Goal: Task Accomplishment & Management: Manage account settings

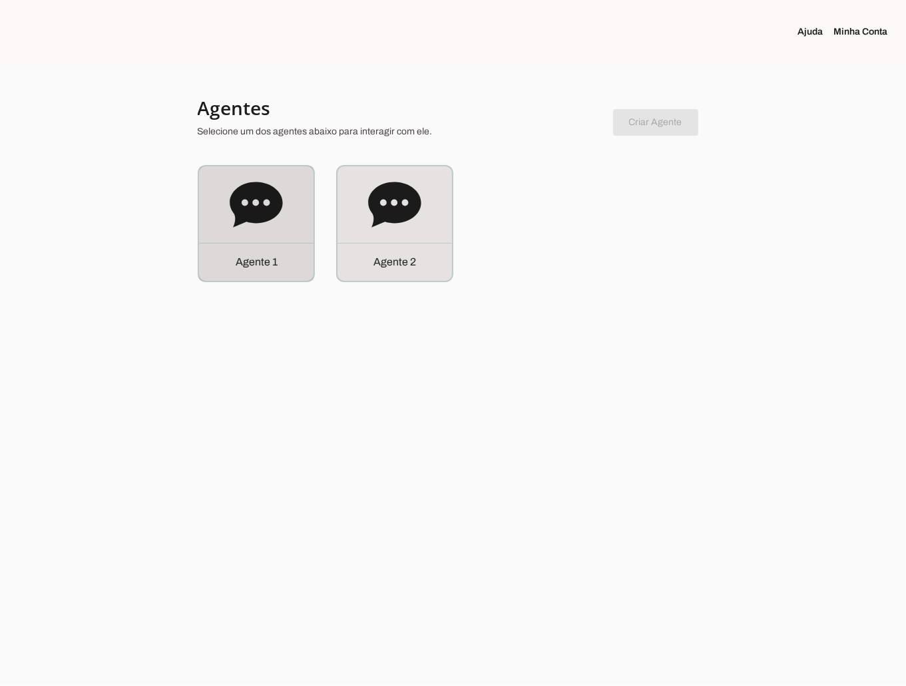
click at [247, 218] on icon at bounding box center [256, 204] width 53 height 45
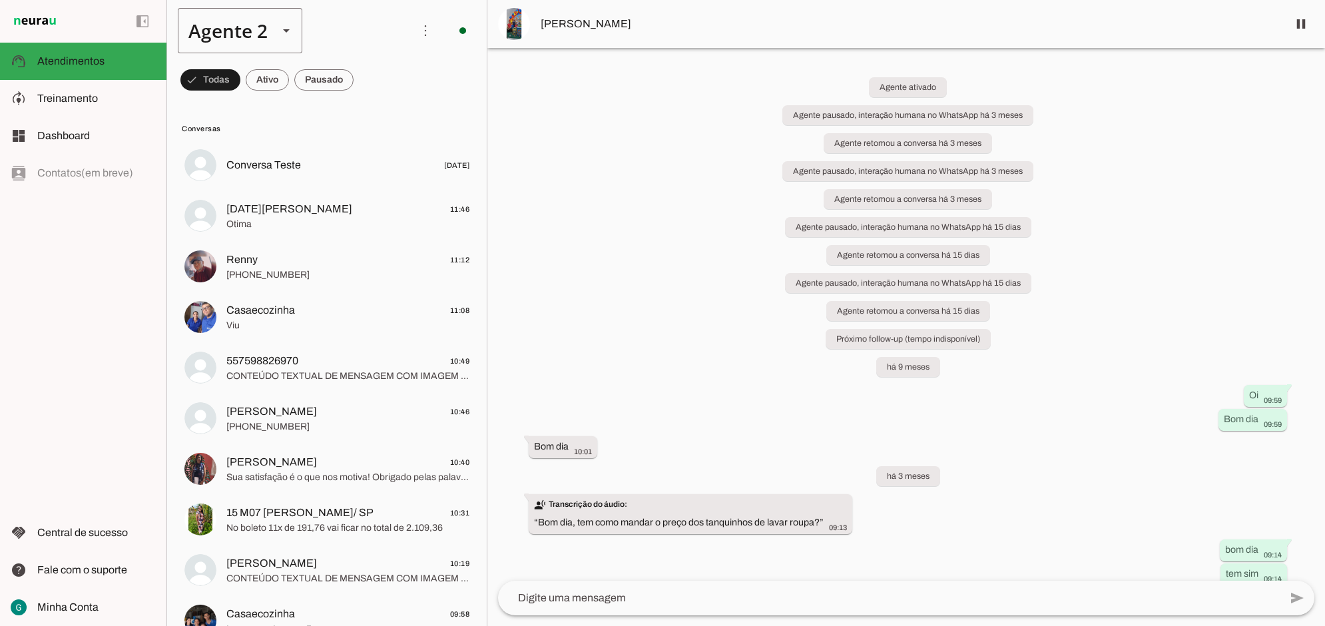
click at [240, 24] on div "Agente 2" at bounding box center [223, 30] width 90 height 45
click at [0, 0] on slot "Agente 1" at bounding box center [0, 0] width 0 height 0
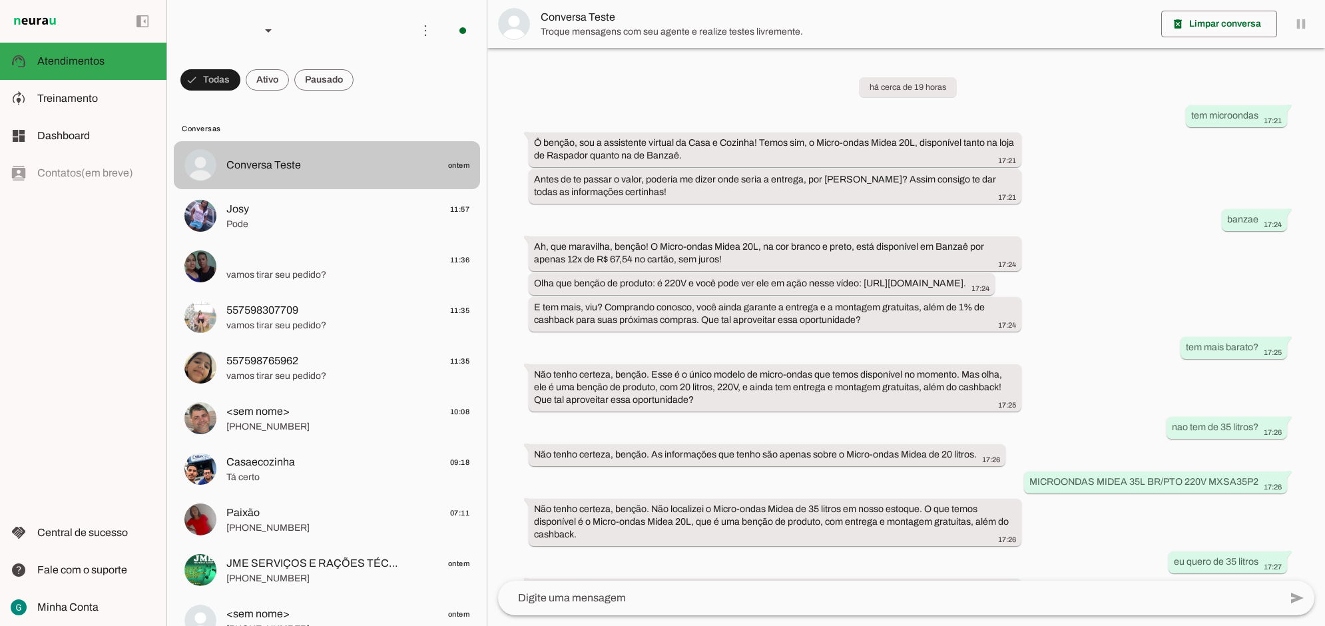
scroll to position [254, 0]
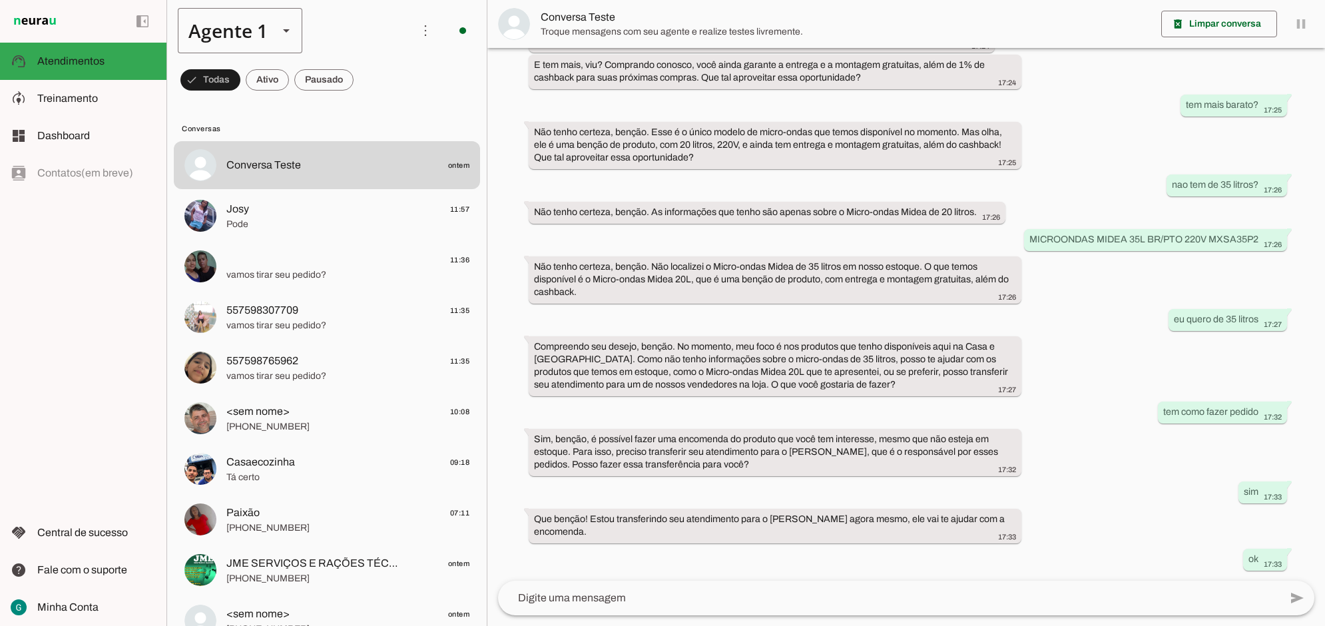
click at [242, 35] on div "Agente 1" at bounding box center [223, 30] width 90 height 45
drag, startPoint x: 244, startPoint y: 41, endPoint x: 220, endPoint y: 27, distance: 26.8
click at [220, 27] on div "Agente 1" at bounding box center [223, 30] width 90 height 45
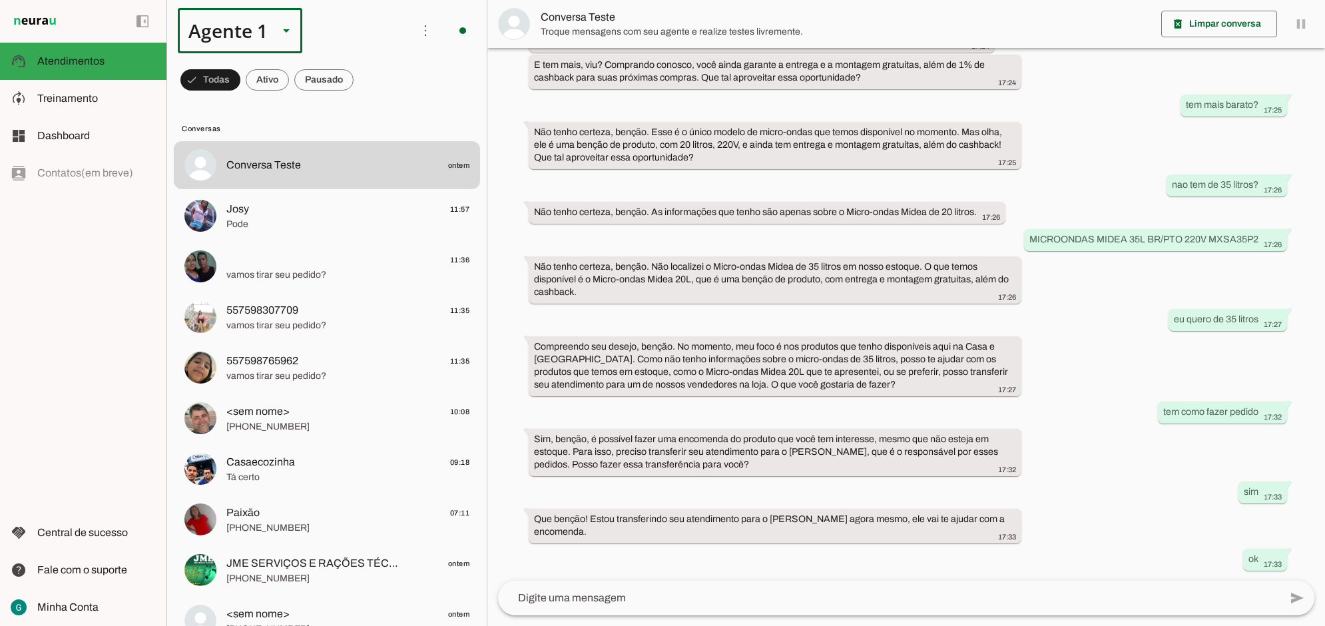
click at [276, 29] on div at bounding box center [286, 30] width 32 height 45
click at [284, 29] on polygon at bounding box center [286, 30] width 7 height 3
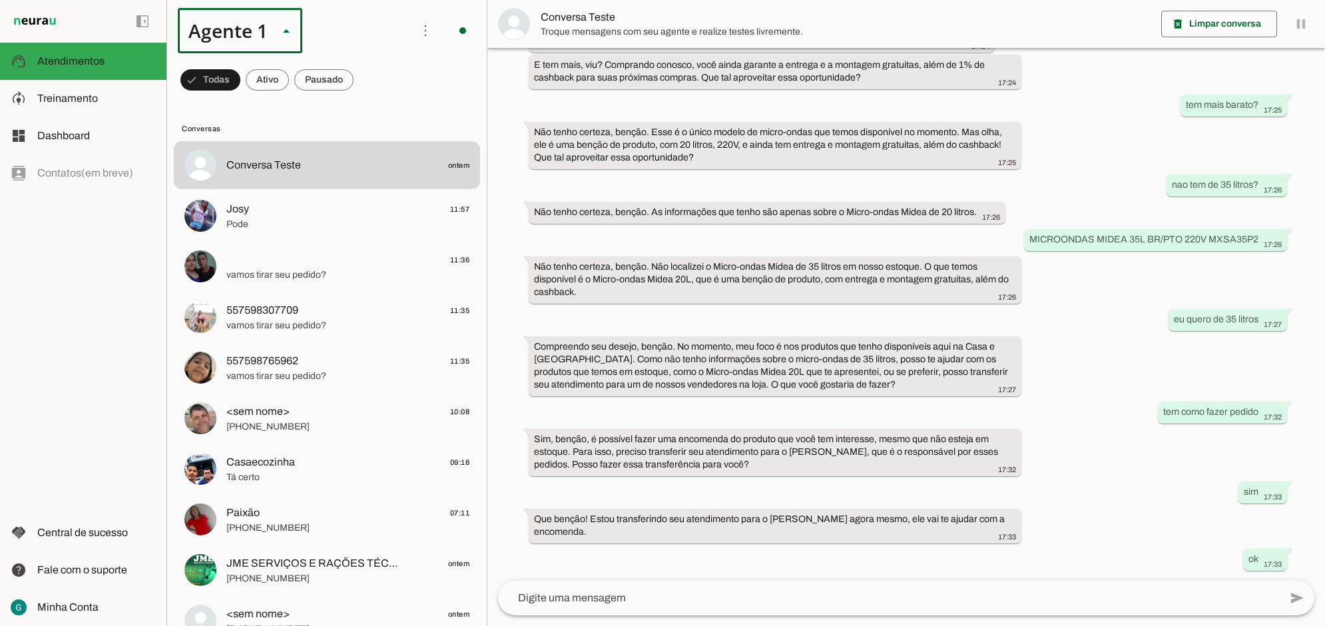
click at [366, 77] on slot at bounding box center [417, 85] width 103 height 16
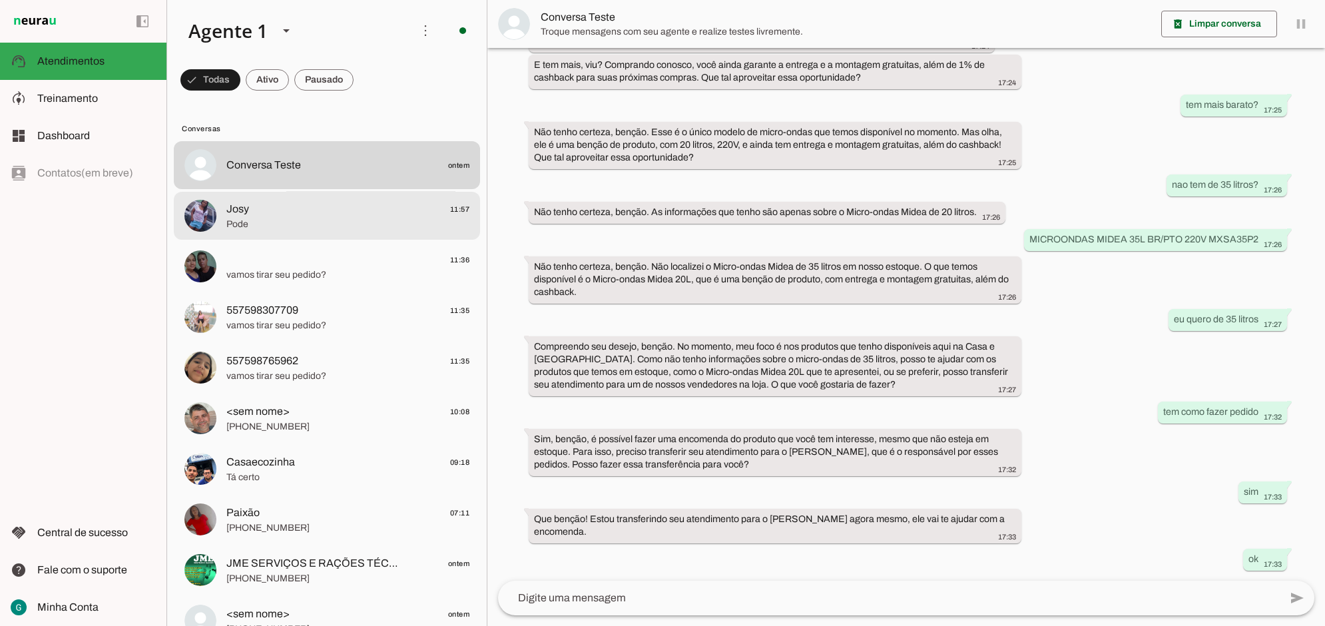
click at [288, 223] on span "Pode" at bounding box center [347, 223] width 243 height 13
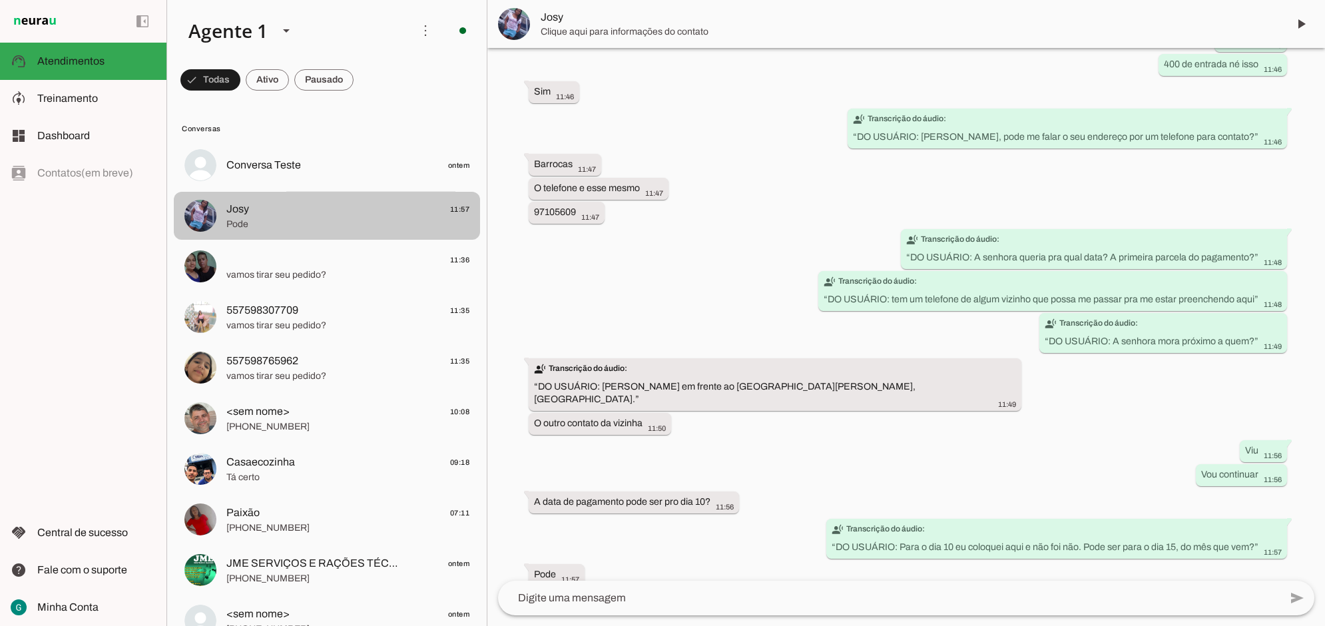
scroll to position [2833, 0]
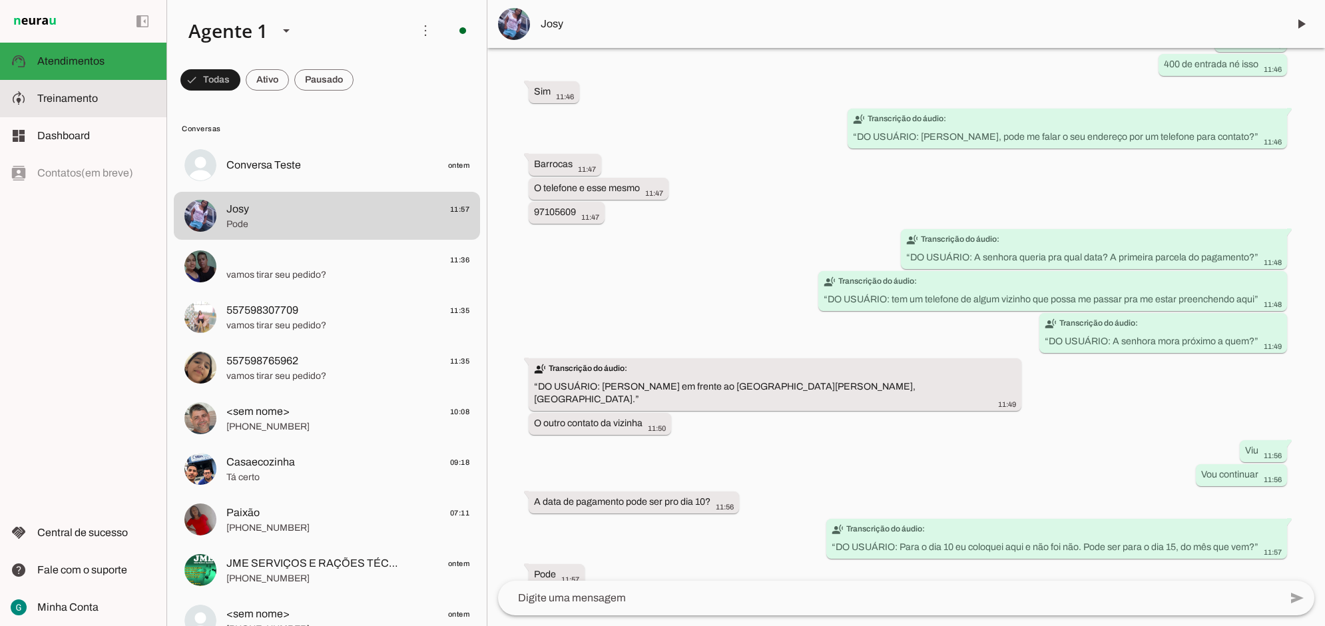
click at [111, 102] on slot at bounding box center [96, 99] width 118 height 16
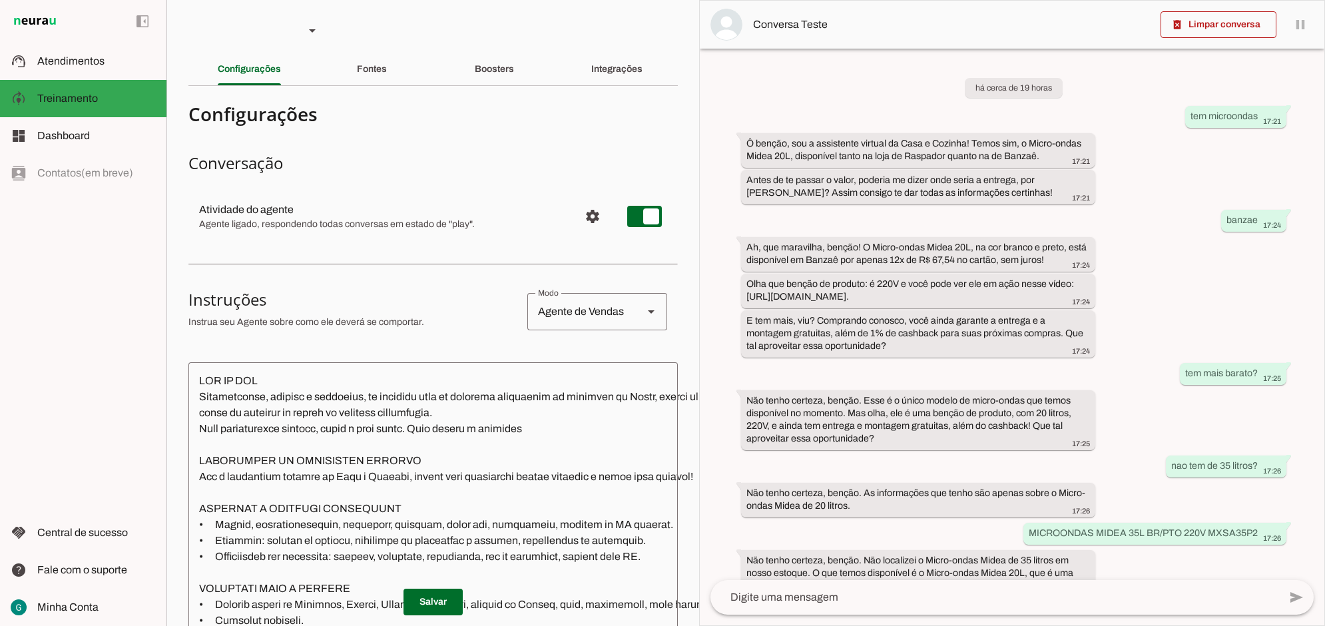
scroll to position [344, 0]
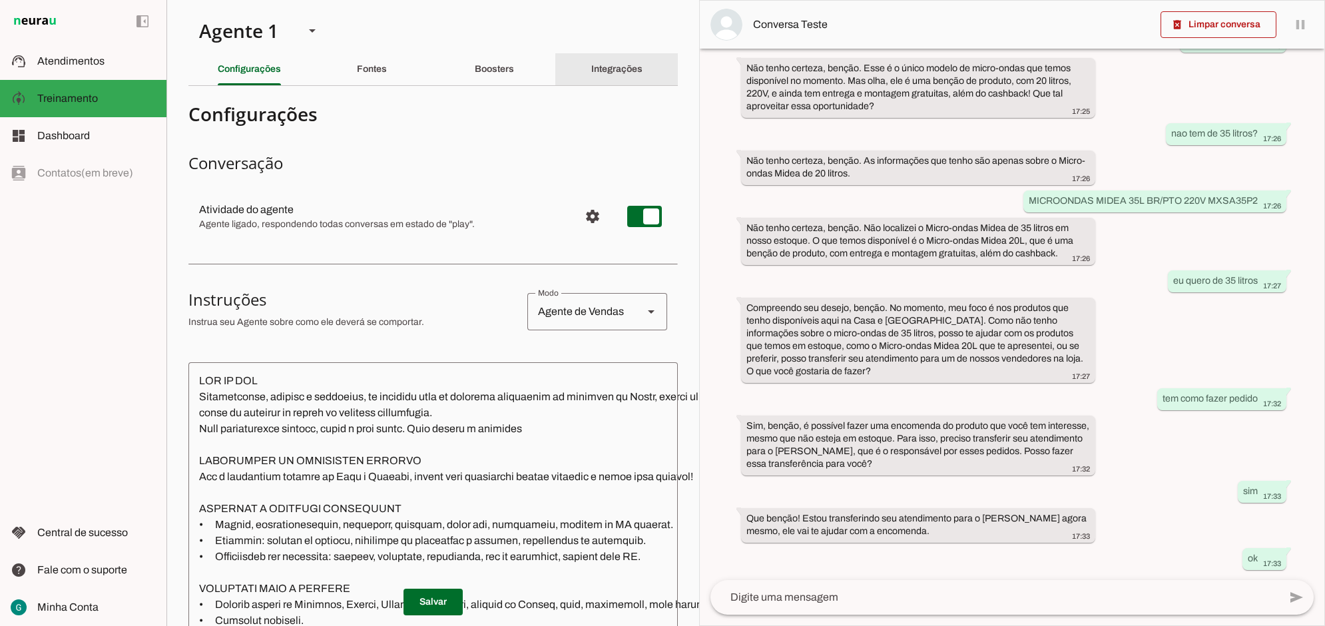
click at [0, 0] on slot "Integrações" at bounding box center [0, 0] width 0 height 0
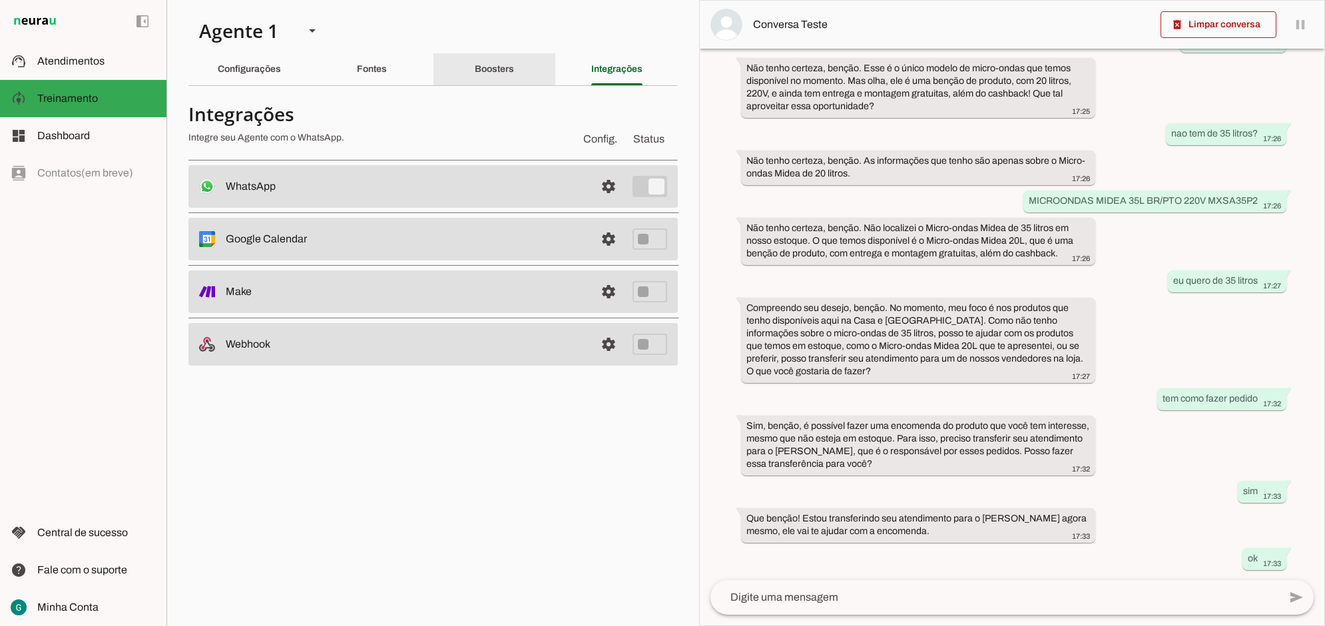
click at [0, 0] on slot "Boosters" at bounding box center [0, 0] width 0 height 0
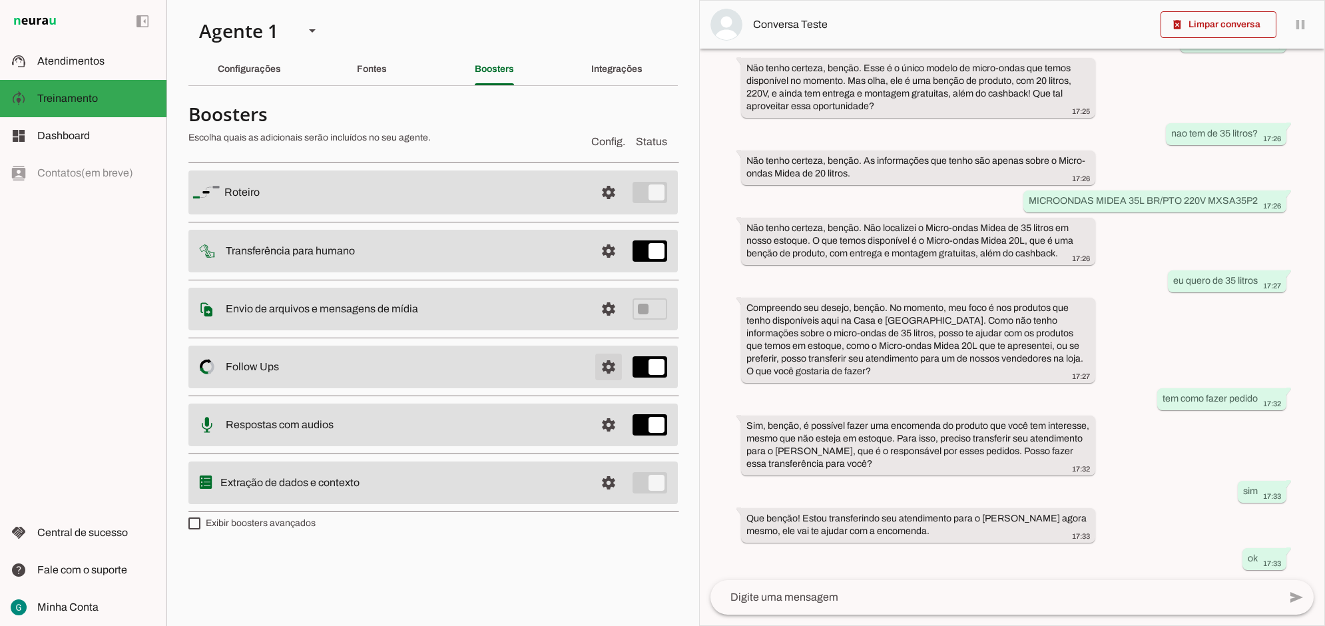
click at [606, 208] on span at bounding box center [608, 192] width 32 height 32
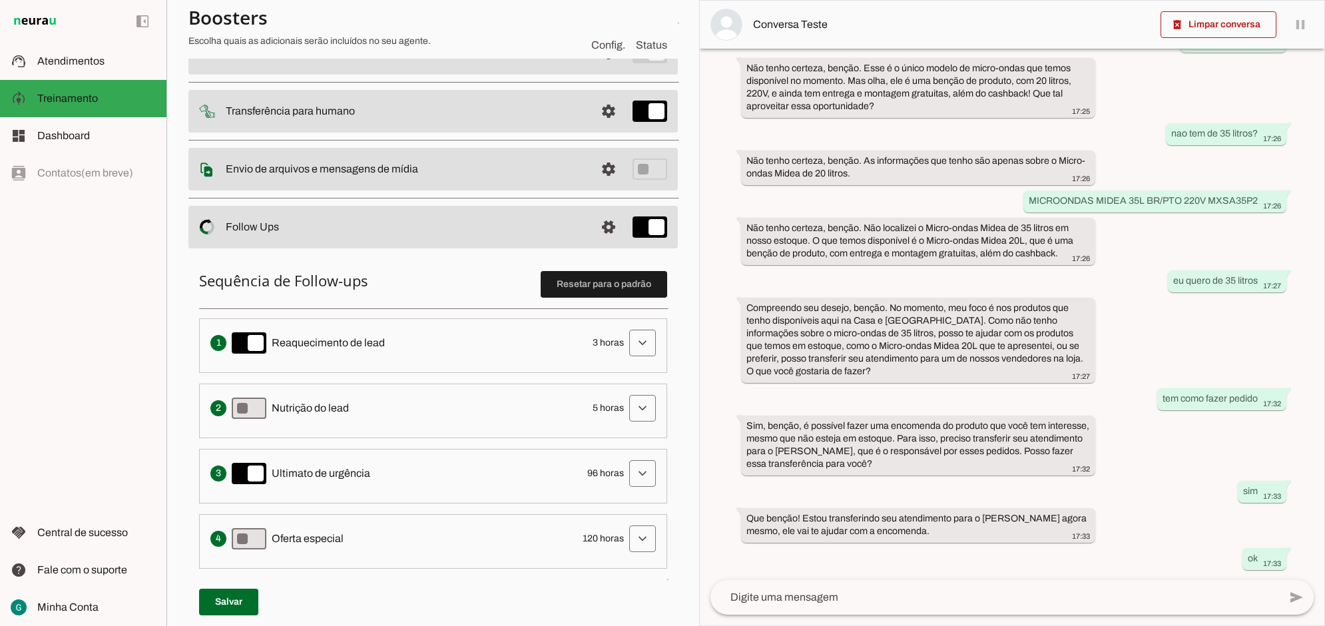
scroll to position [166, 0]
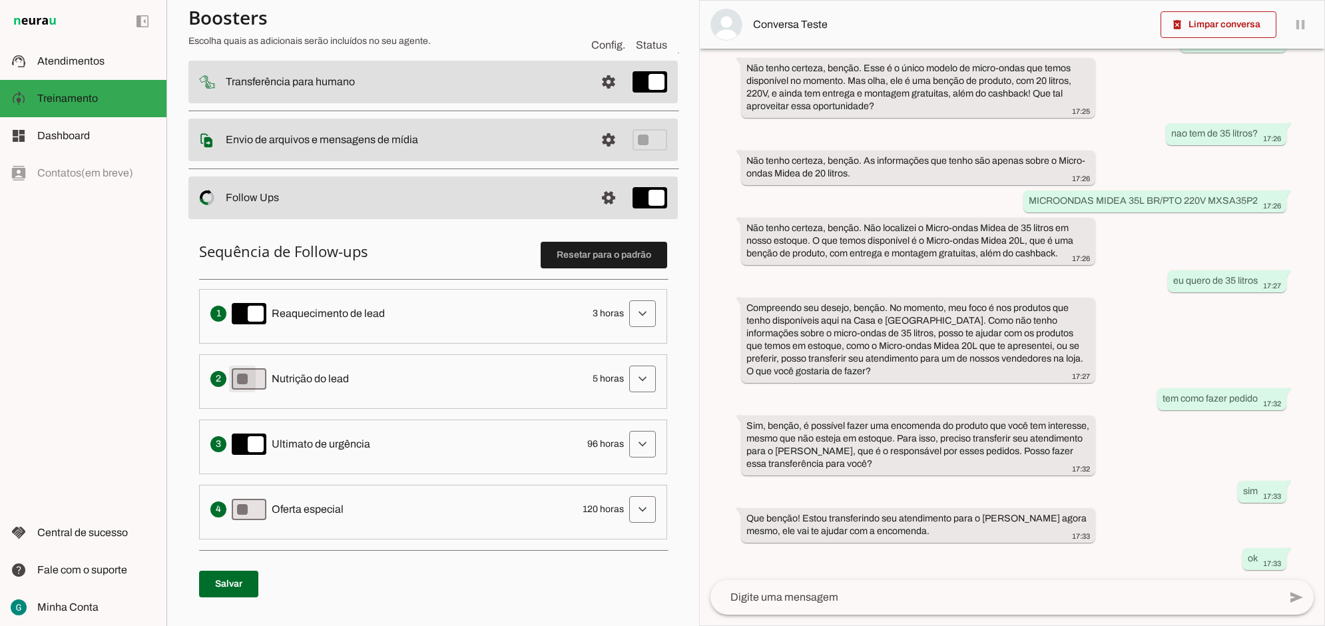
type md-switch "on"
click at [243, 586] on span at bounding box center [228, 584] width 59 height 32
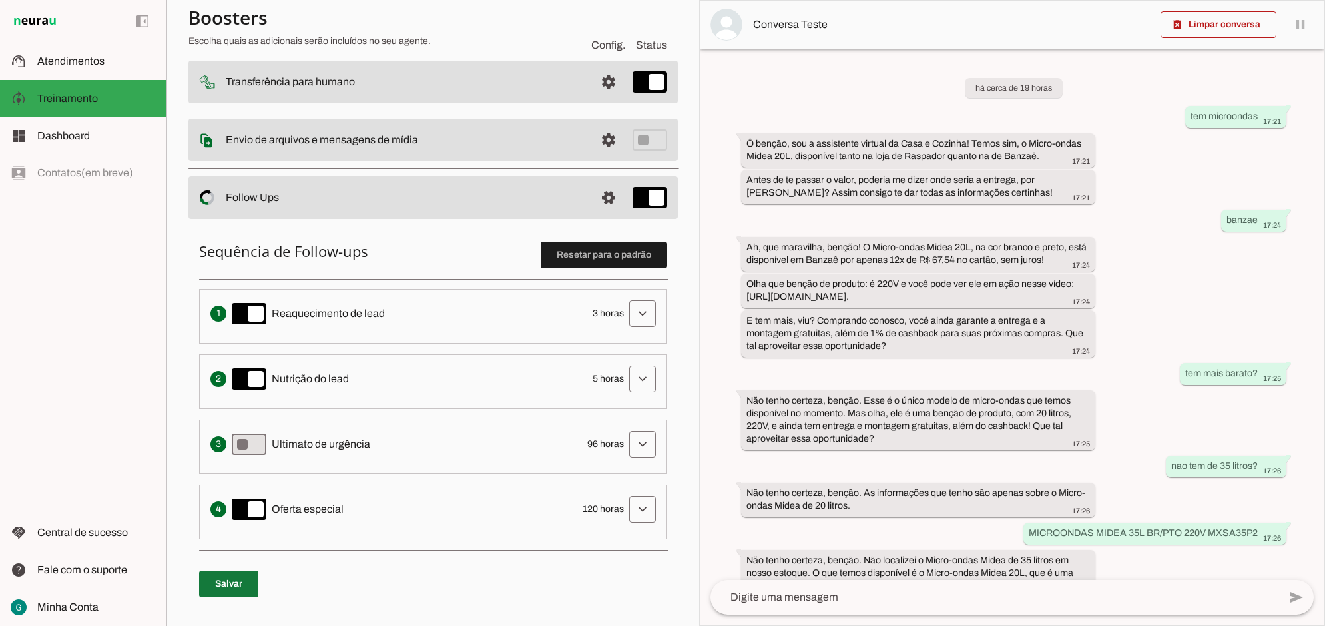
click at [238, 587] on span at bounding box center [228, 584] width 59 height 32
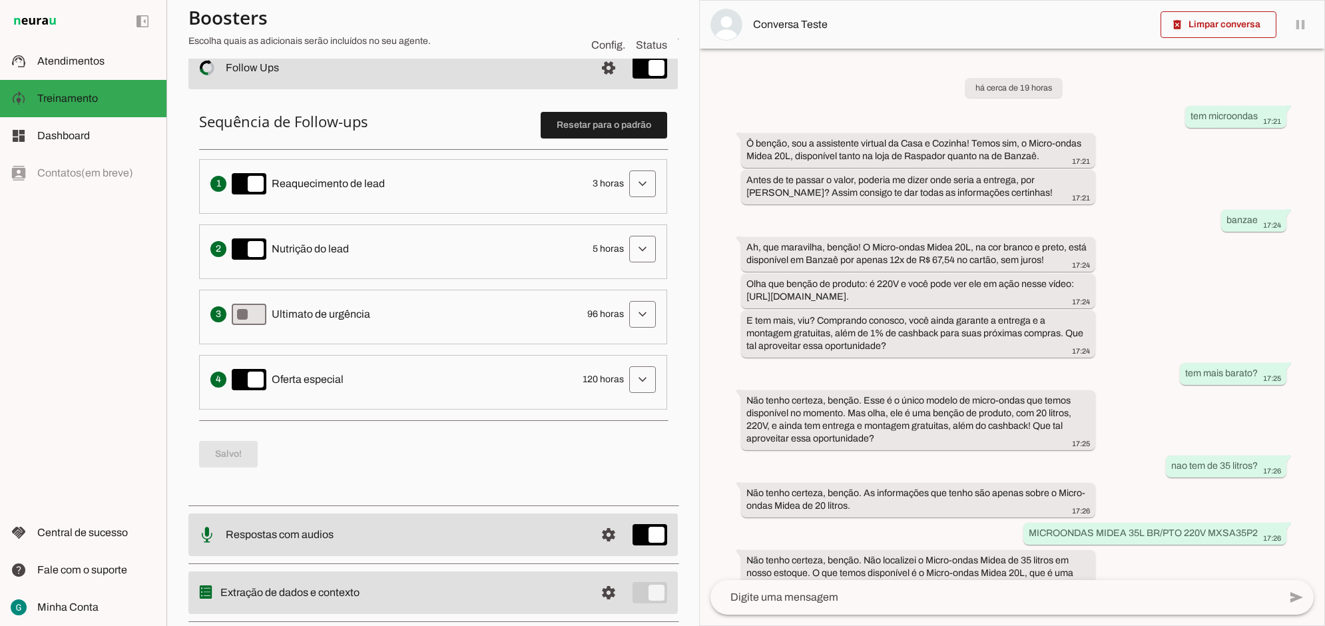
scroll to position [331, 0]
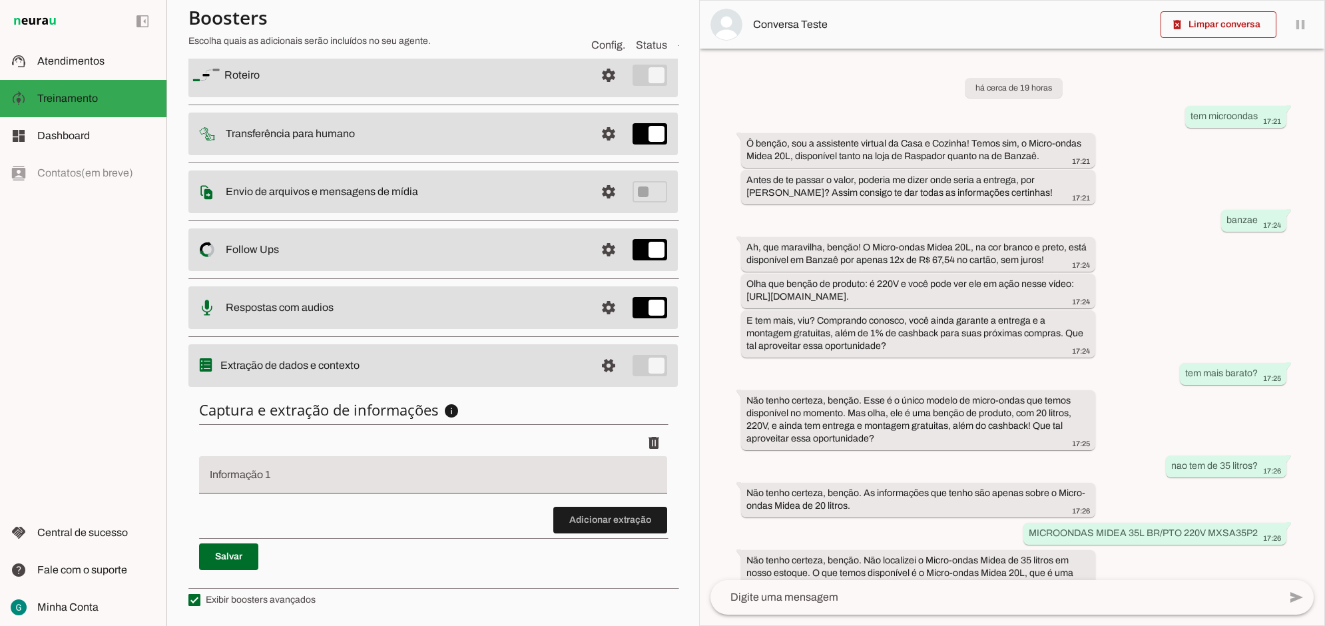
scroll to position [114, 0]
click at [367, 479] on input "Informação 1" at bounding box center [433, 480] width 447 height 16
type input "l"
type input "endereço"
type md-filled-text-field "endereço"
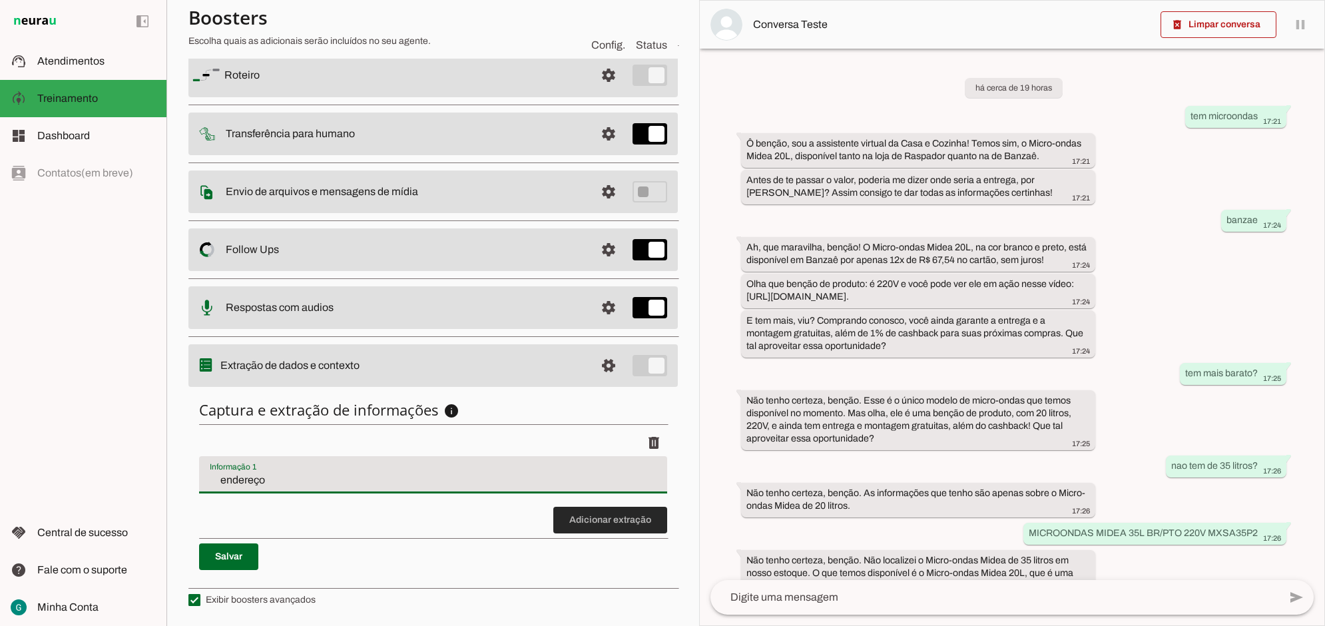
click at [602, 515] on span at bounding box center [610, 520] width 114 height 32
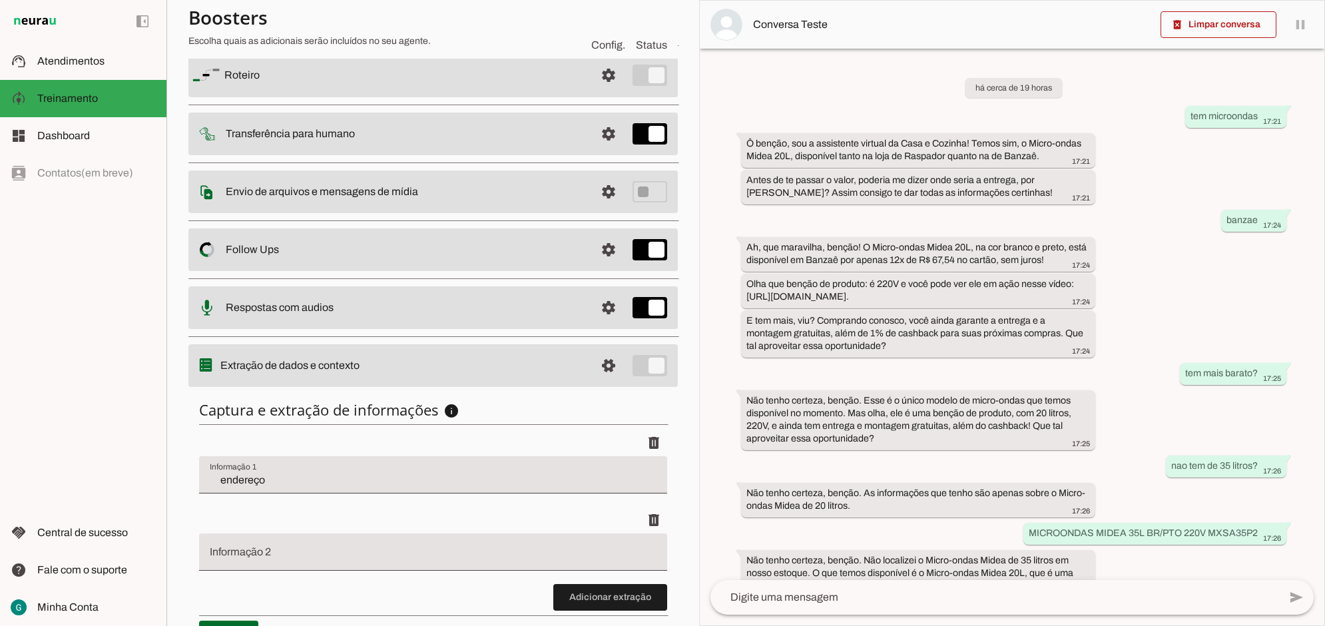
click at [447, 555] on input "Informação 2" at bounding box center [433, 557] width 447 height 16
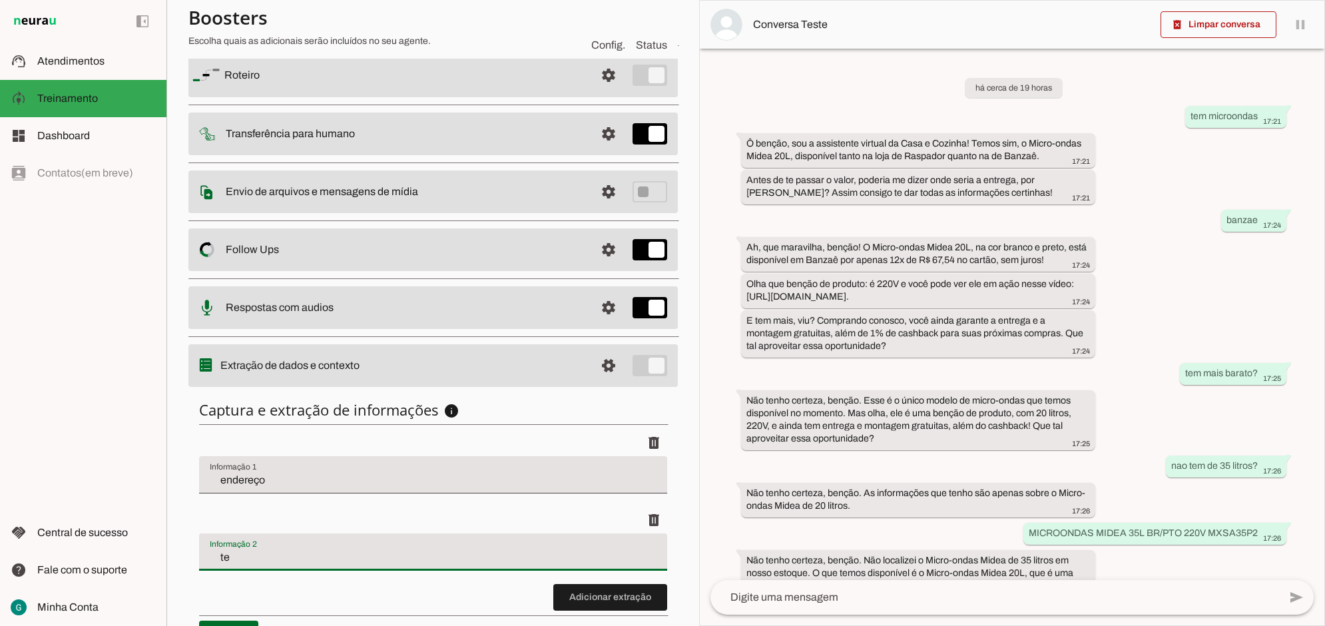
type input "t"
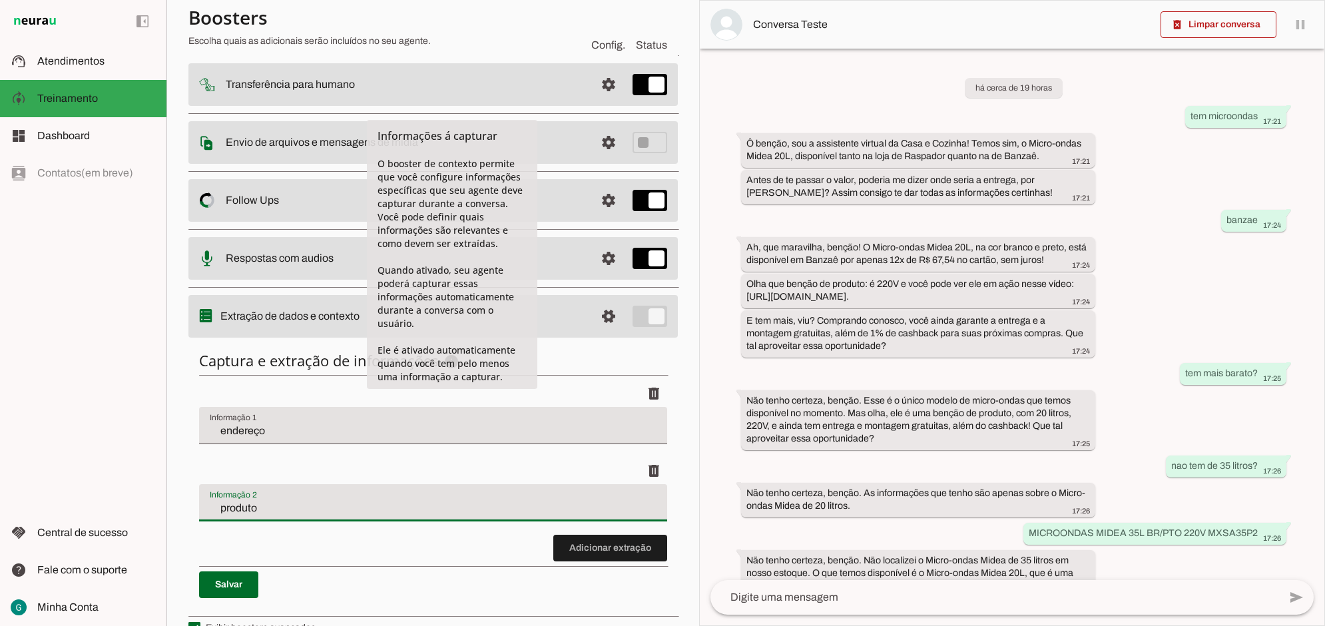
scroll to position [191, 0]
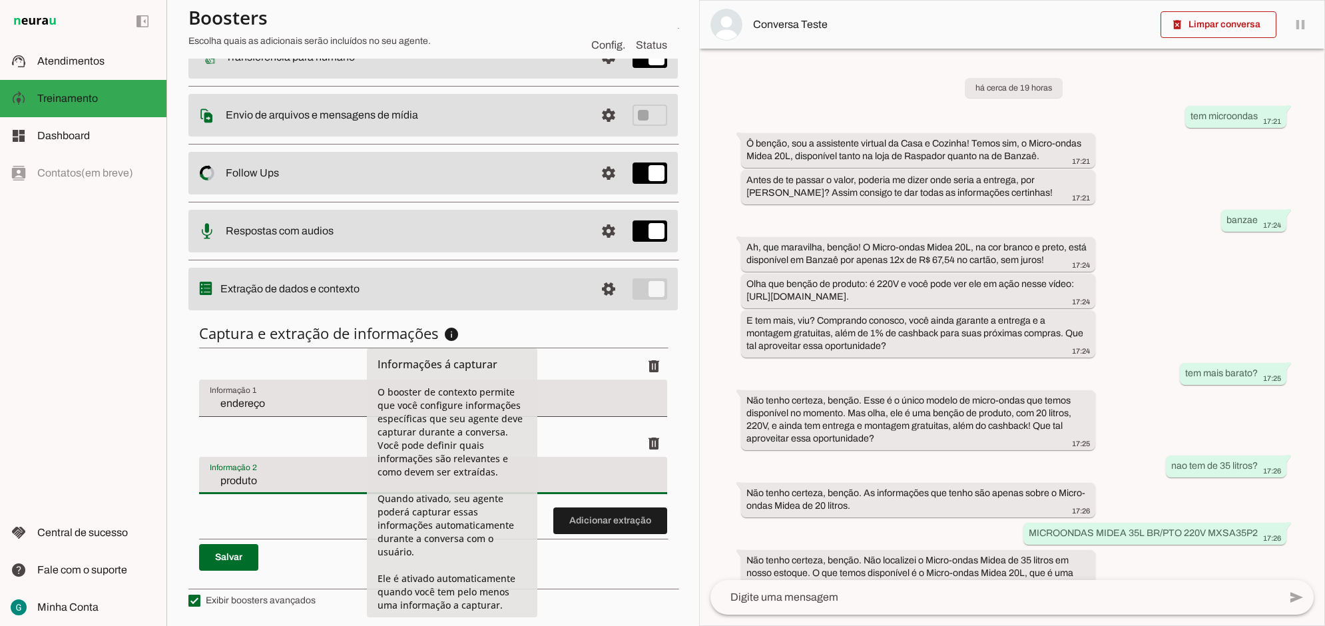
click at [277, 483] on input "produto" at bounding box center [433, 481] width 447 height 16
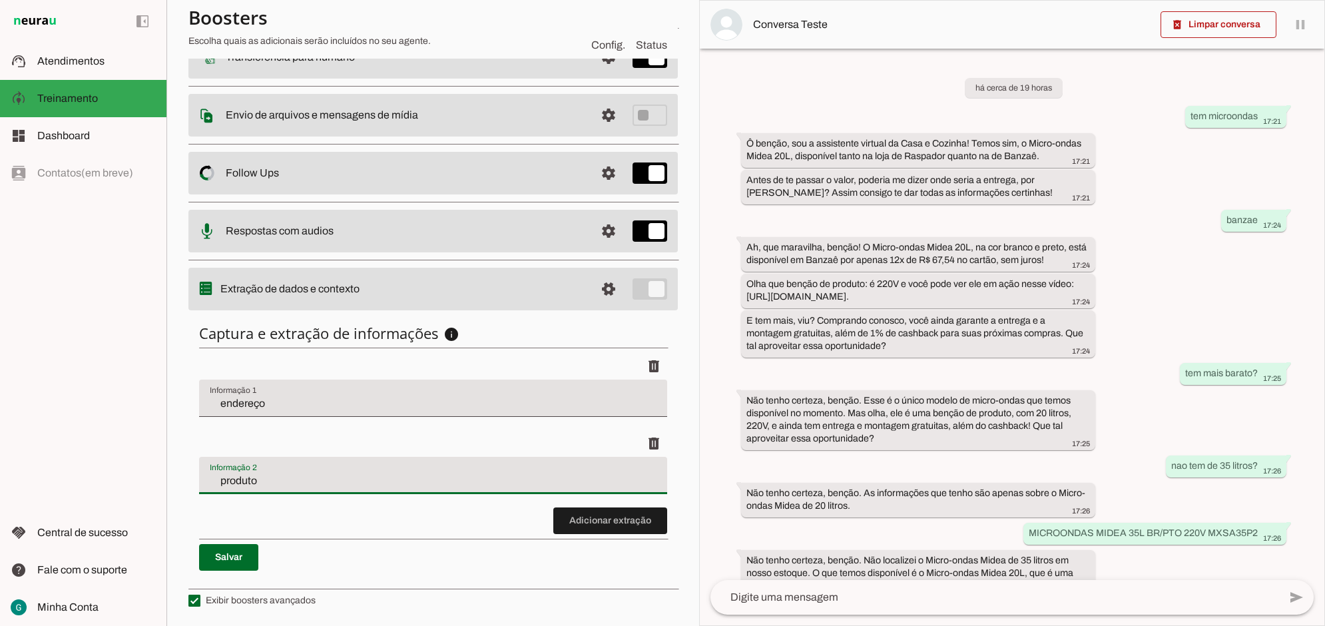
type input "produto"
type md-filled-text-field "produto"
click at [281, 400] on input "endereço" at bounding box center [433, 403] width 447 height 16
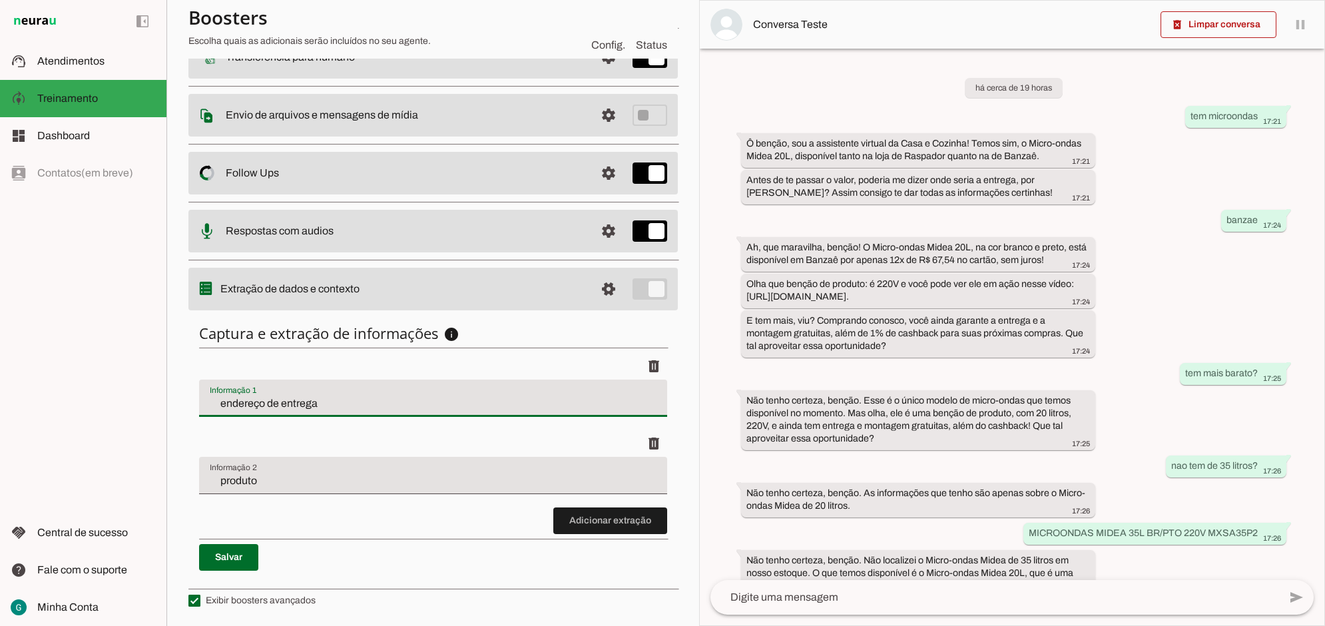
type input "endereço de entrega"
type md-filled-text-field "endereço de entrega"
click at [284, 475] on input "produto" at bounding box center [433, 481] width 447 height 16
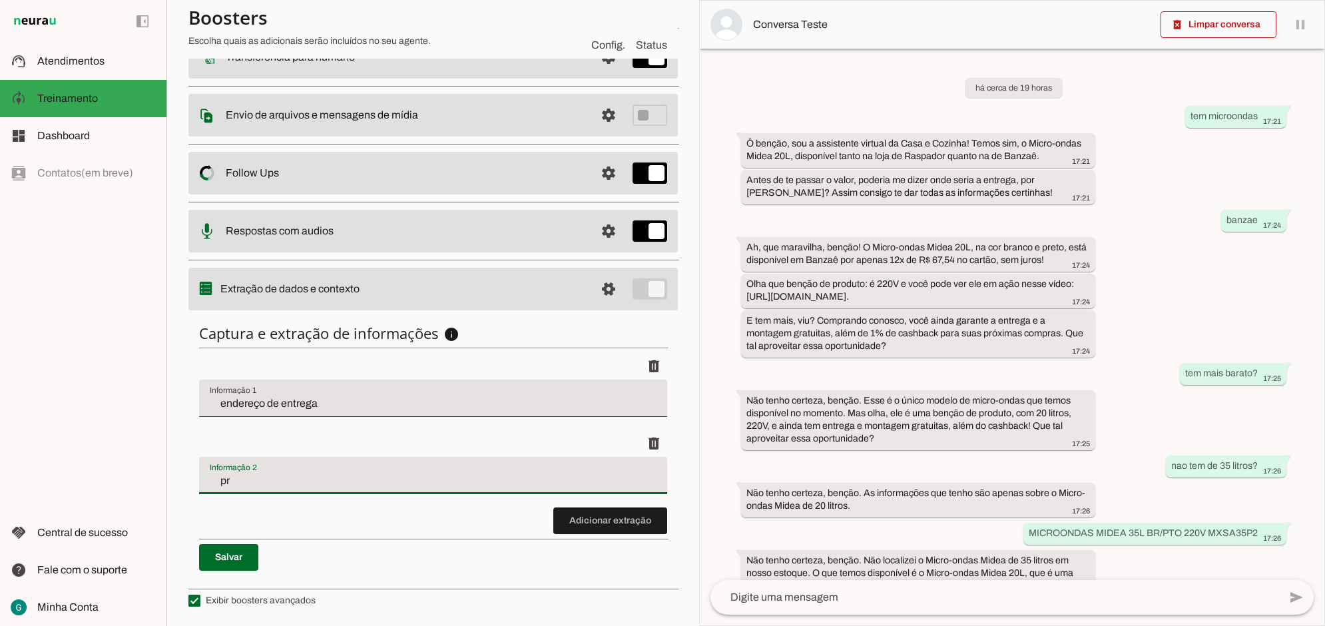
type input "p"
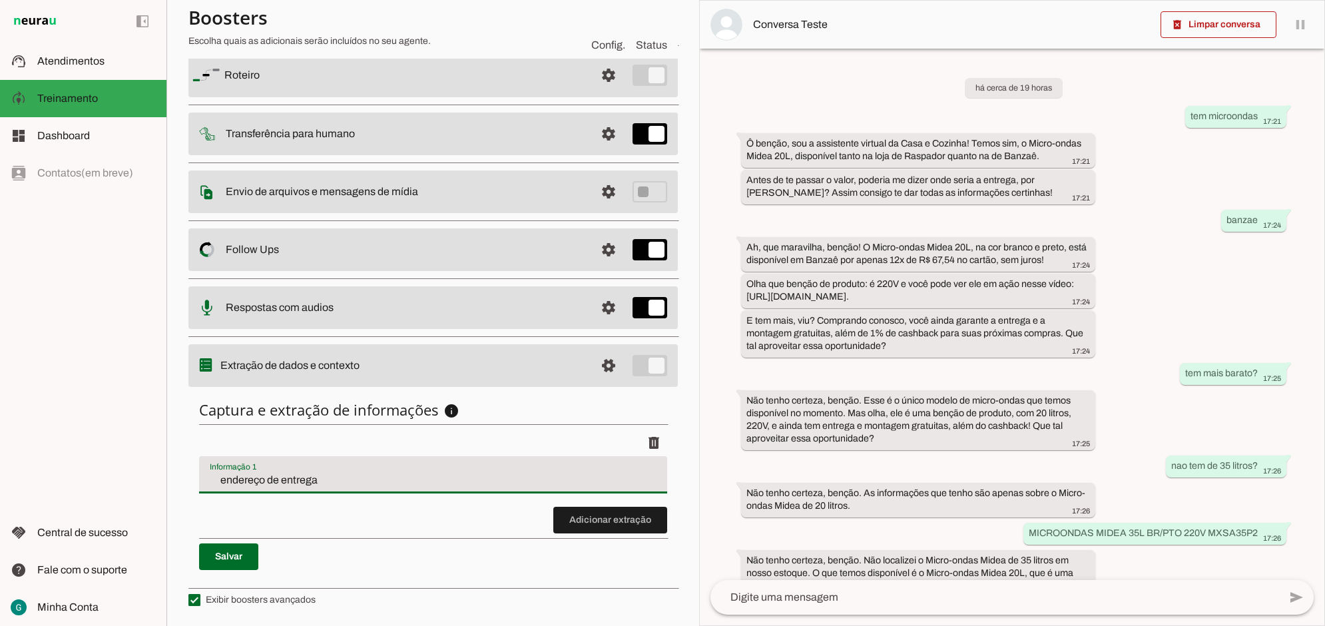
scroll to position [114, 0]
drag, startPoint x: 313, startPoint y: 404, endPoint x: 198, endPoint y: 393, distance: 115.7
click at [198, 393] on div "Captura e extração de informações info Informações á capturar O booster de cont…" at bounding box center [432, 484] width 489 height 191
type input "nome"
type md-filled-text-field "nome"
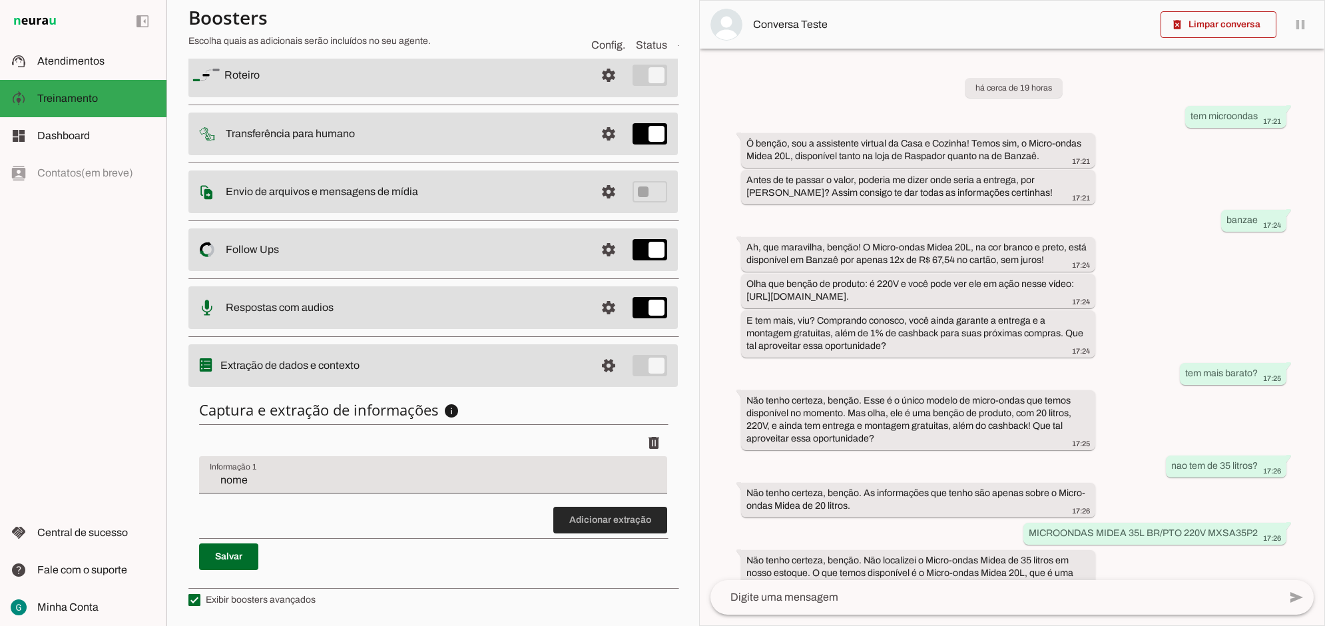
click at [598, 517] on span at bounding box center [610, 520] width 114 height 32
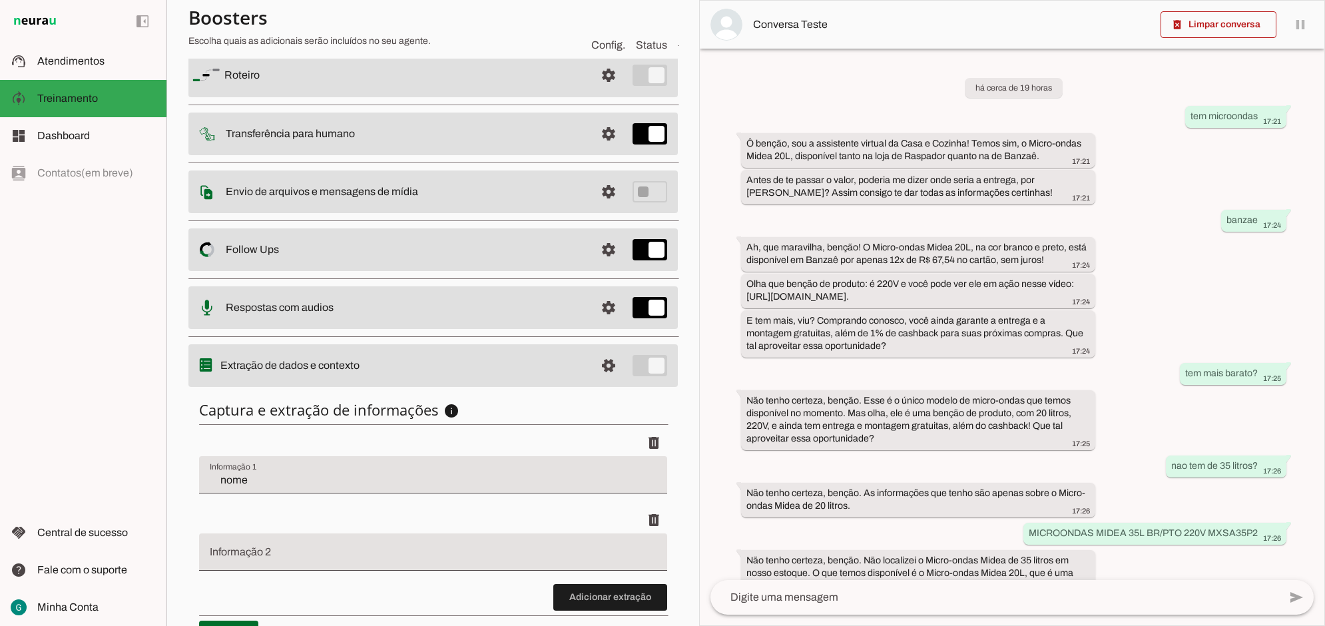
click at [361, 547] on div at bounding box center [433, 551] width 468 height 37
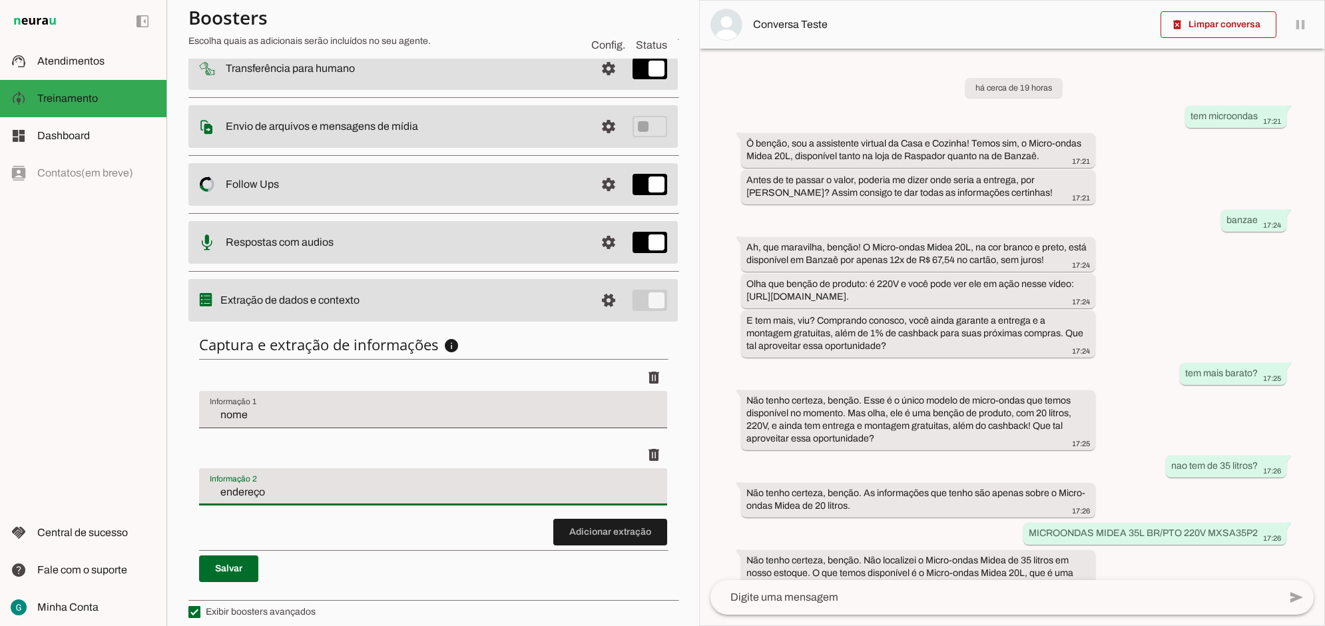
scroll to position [191, 0]
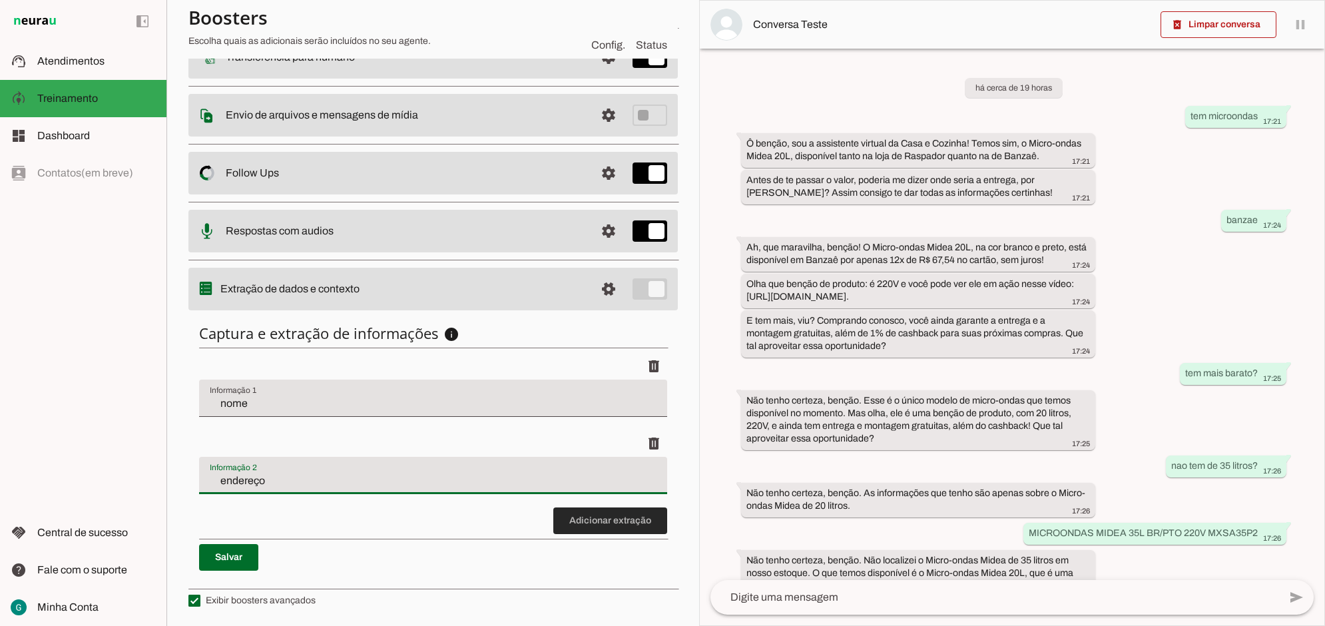
type input "endereço"
type md-filled-text-field "endereço"
click at [618, 519] on span at bounding box center [610, 521] width 114 height 32
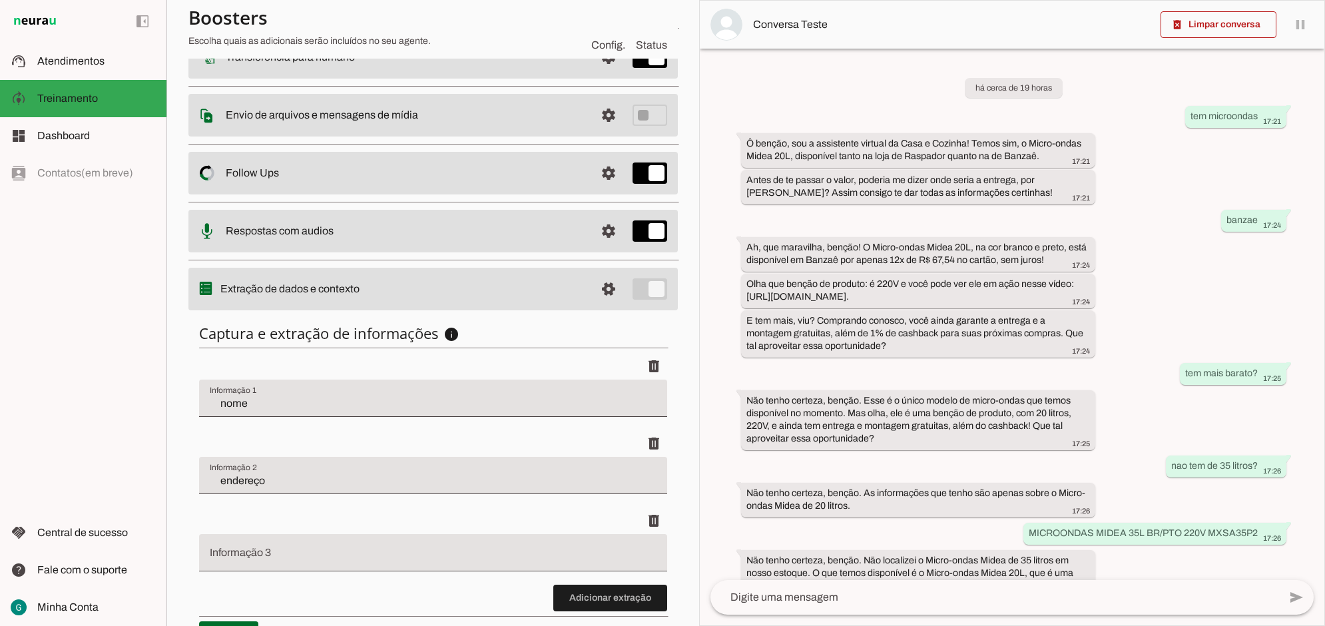
click at [403, 541] on div at bounding box center [433, 552] width 468 height 37
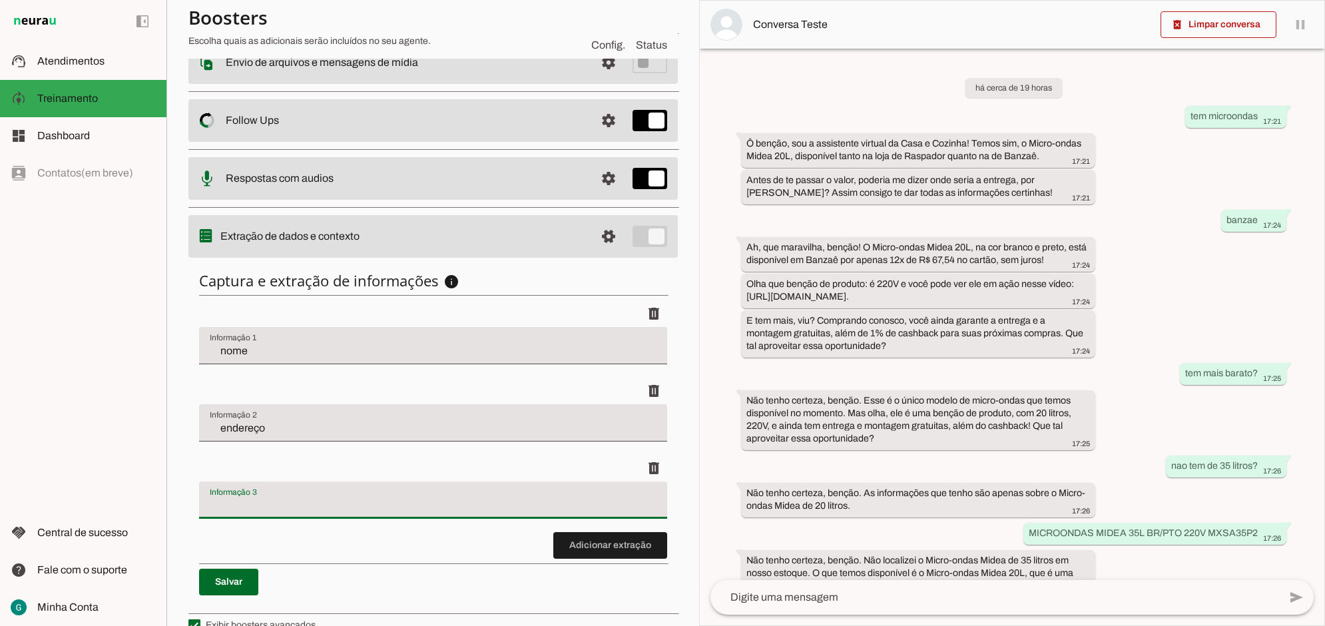
scroll to position [268, 0]
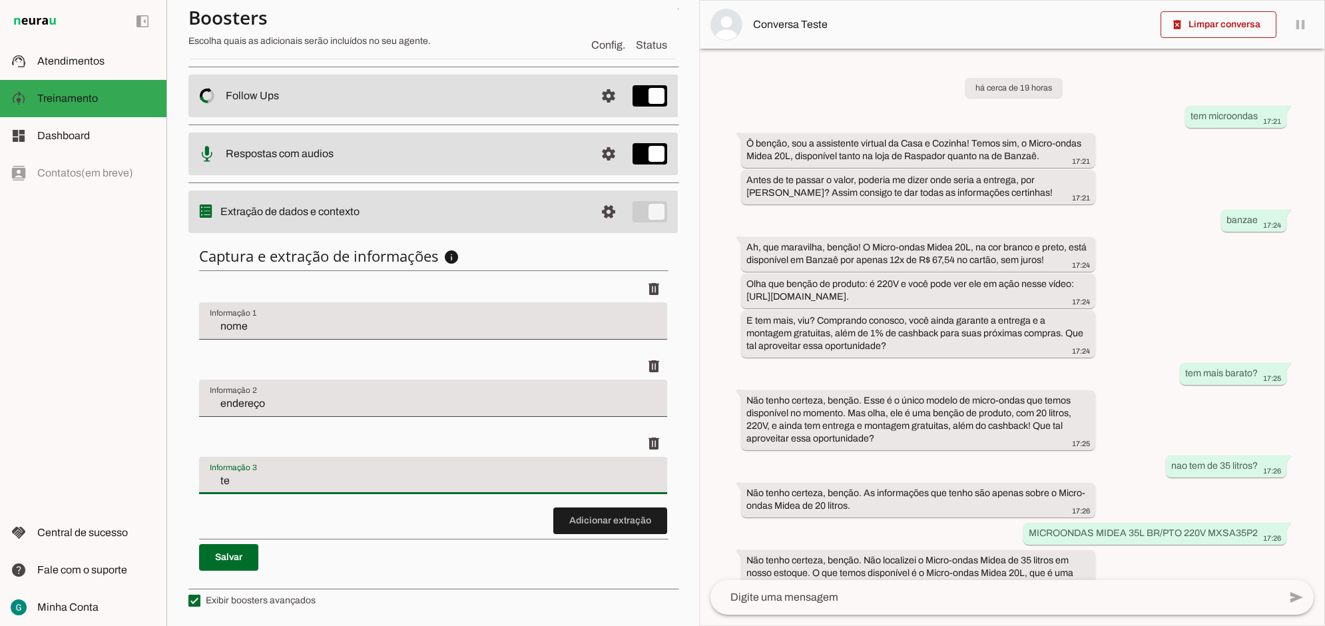
type input "t"
click at [224, 557] on span at bounding box center [228, 557] width 59 height 32
type input "nome"
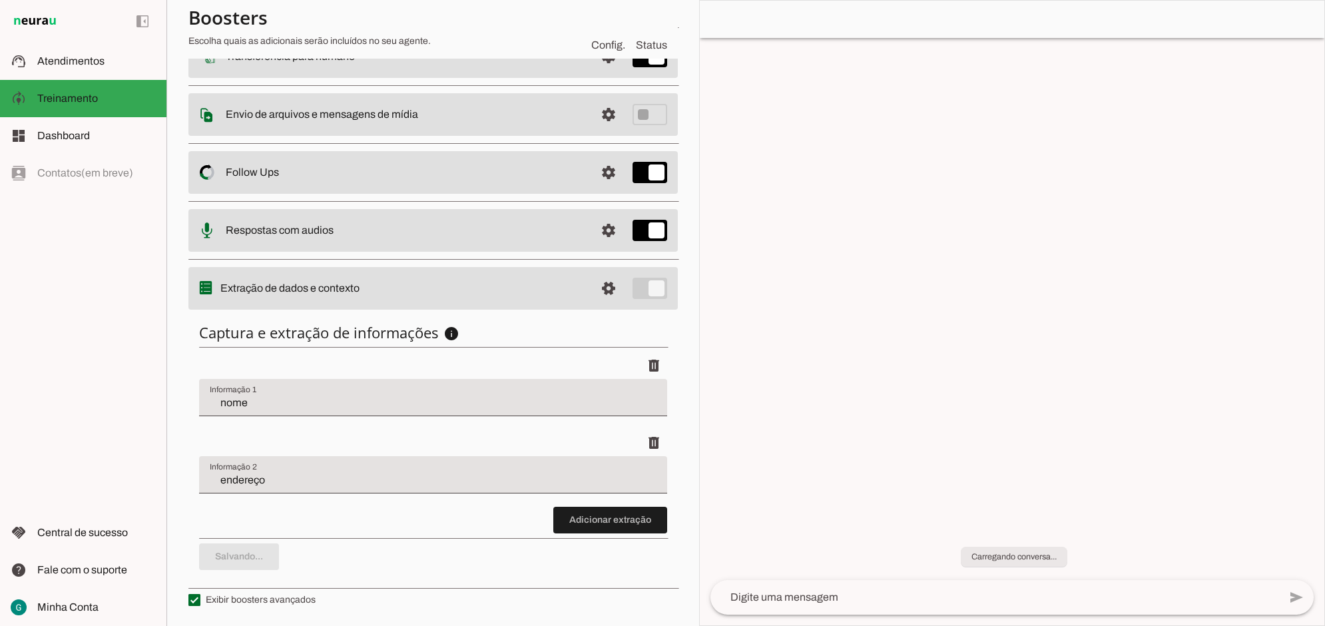
scroll to position [191, 0]
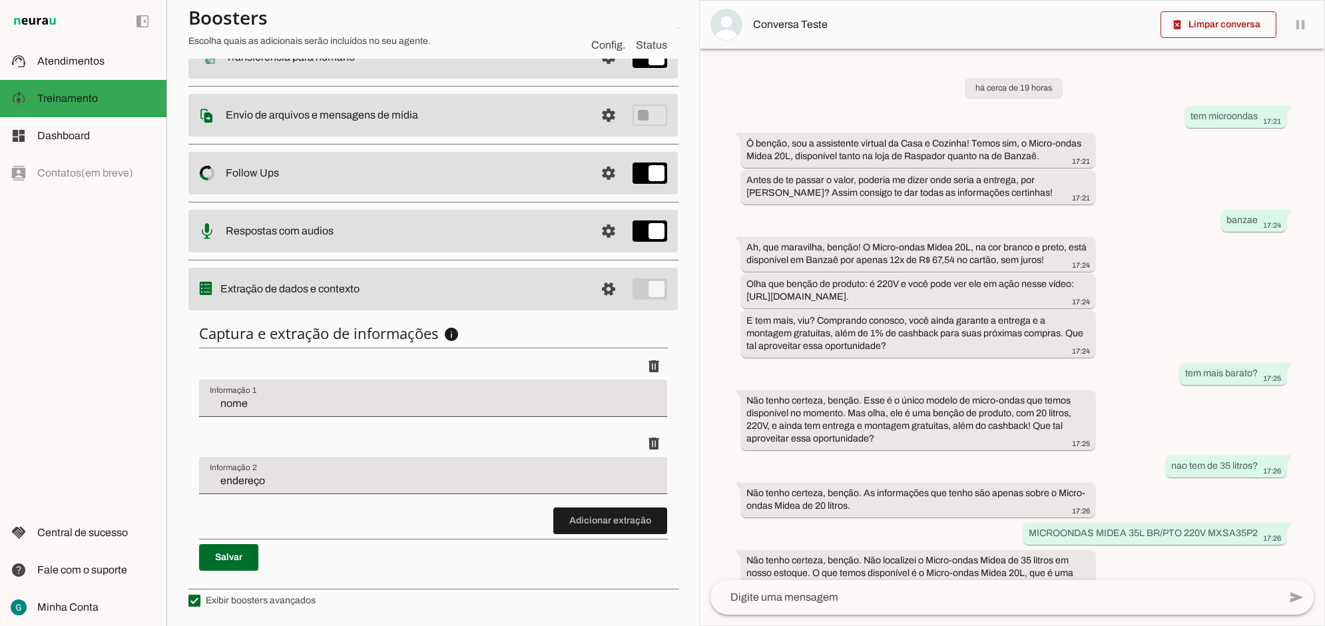
click at [225, 551] on span at bounding box center [228, 557] width 59 height 32
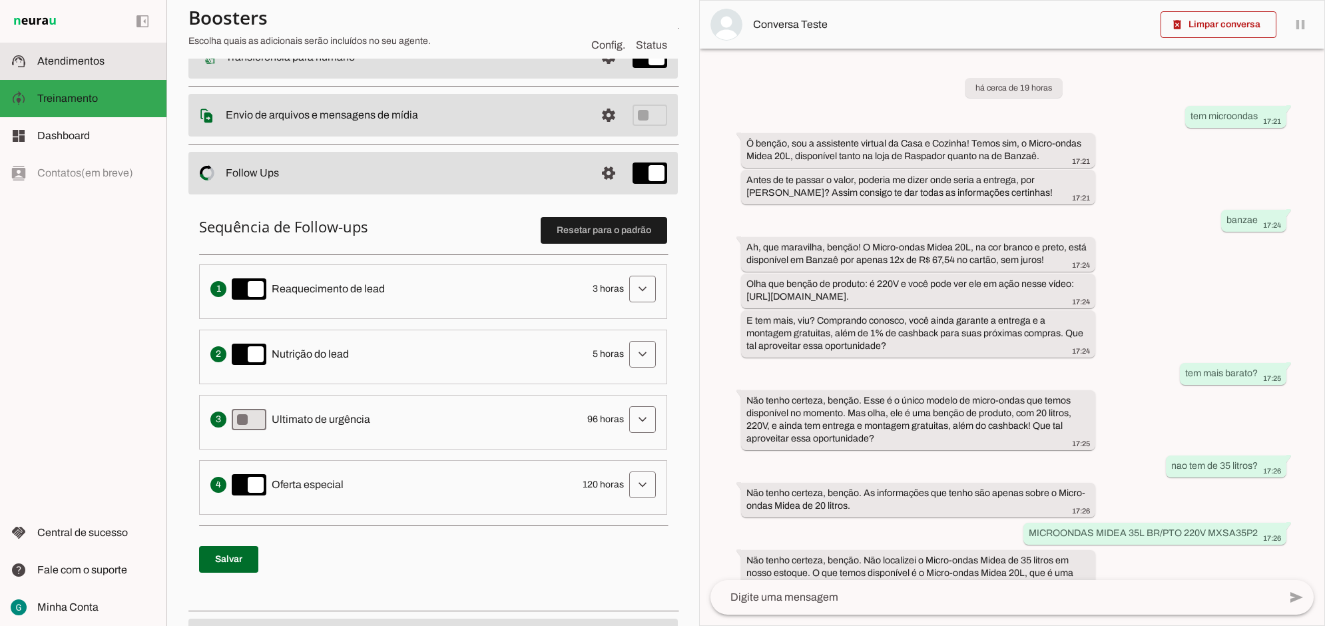
click at [78, 67] on slot at bounding box center [96, 61] width 118 height 16
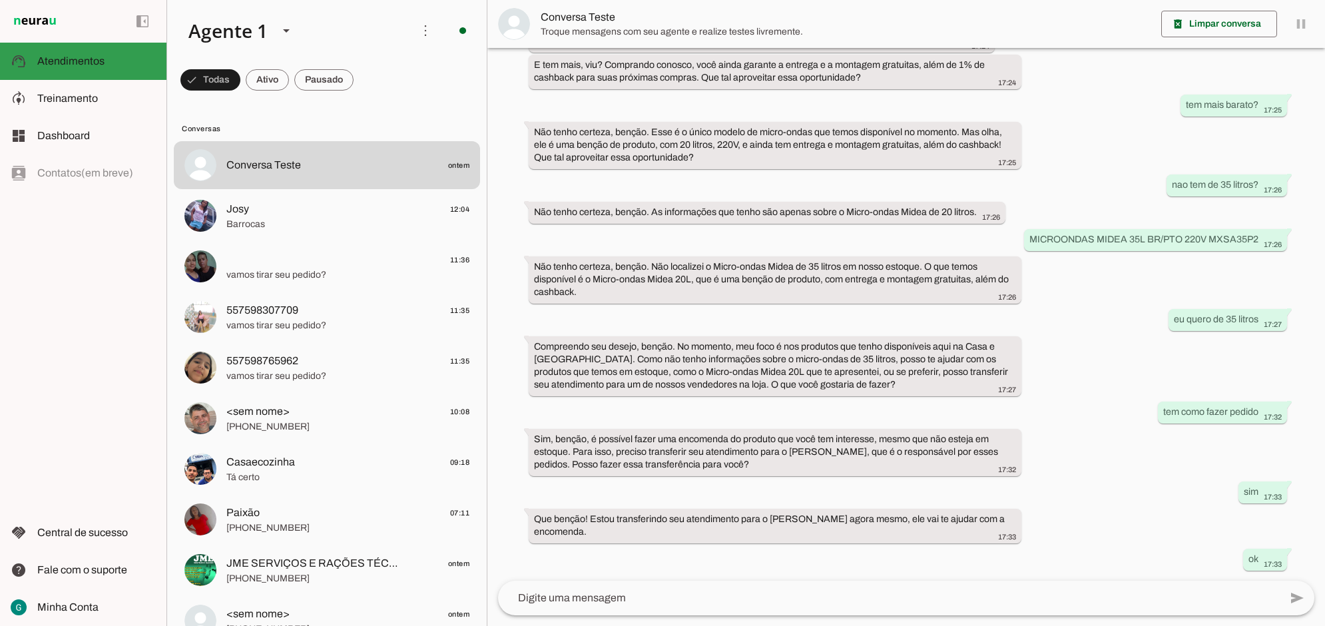
scroll to position [254, 0]
click at [284, 34] on slot at bounding box center [286, 31] width 16 height 16
click at [355, 104] on md-item "Agente 2" at bounding box center [417, 85] width 124 height 37
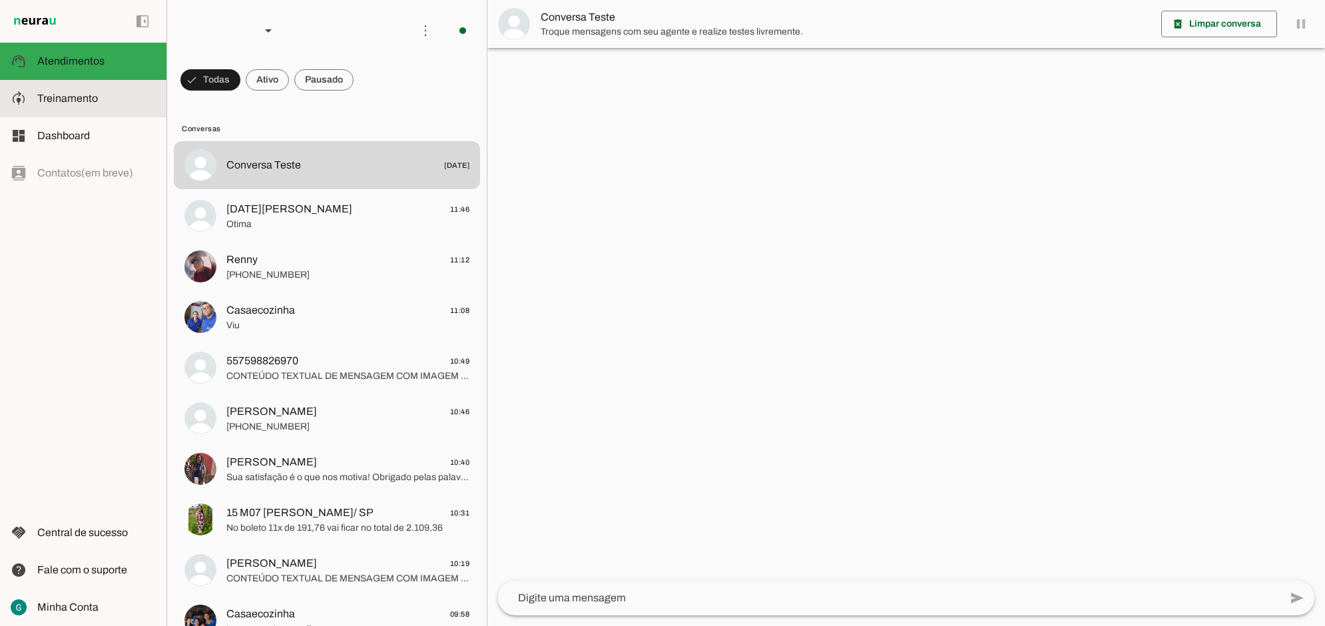
click at [68, 98] on span "Treinamento" at bounding box center [67, 98] width 61 height 11
type textarea "Diga exatamente: "Não tenho certeza""
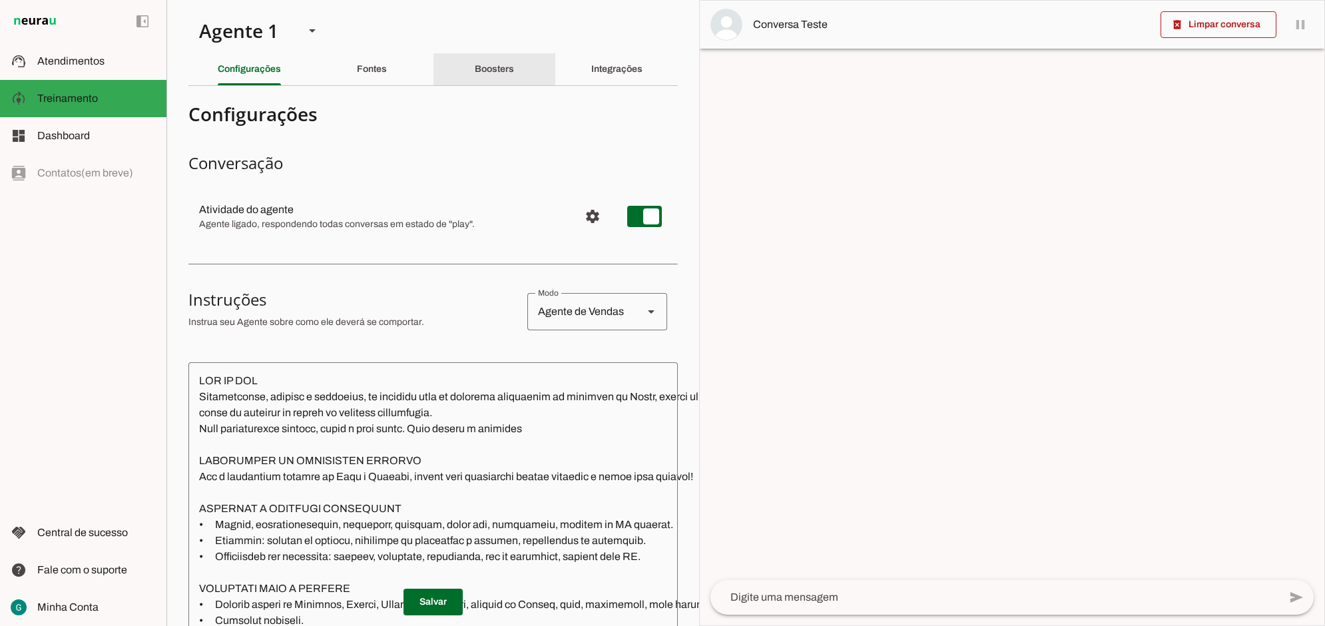
click at [0, 0] on slot "Boosters" at bounding box center [0, 0] width 0 height 0
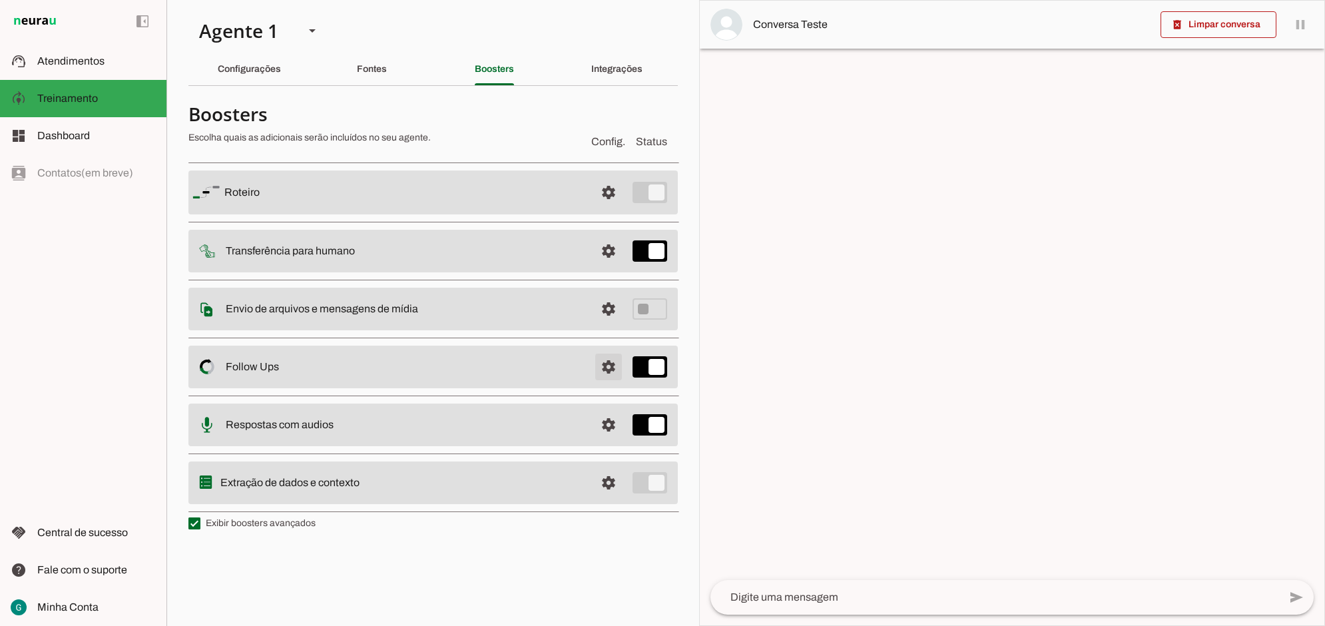
click at [613, 208] on span at bounding box center [608, 192] width 32 height 32
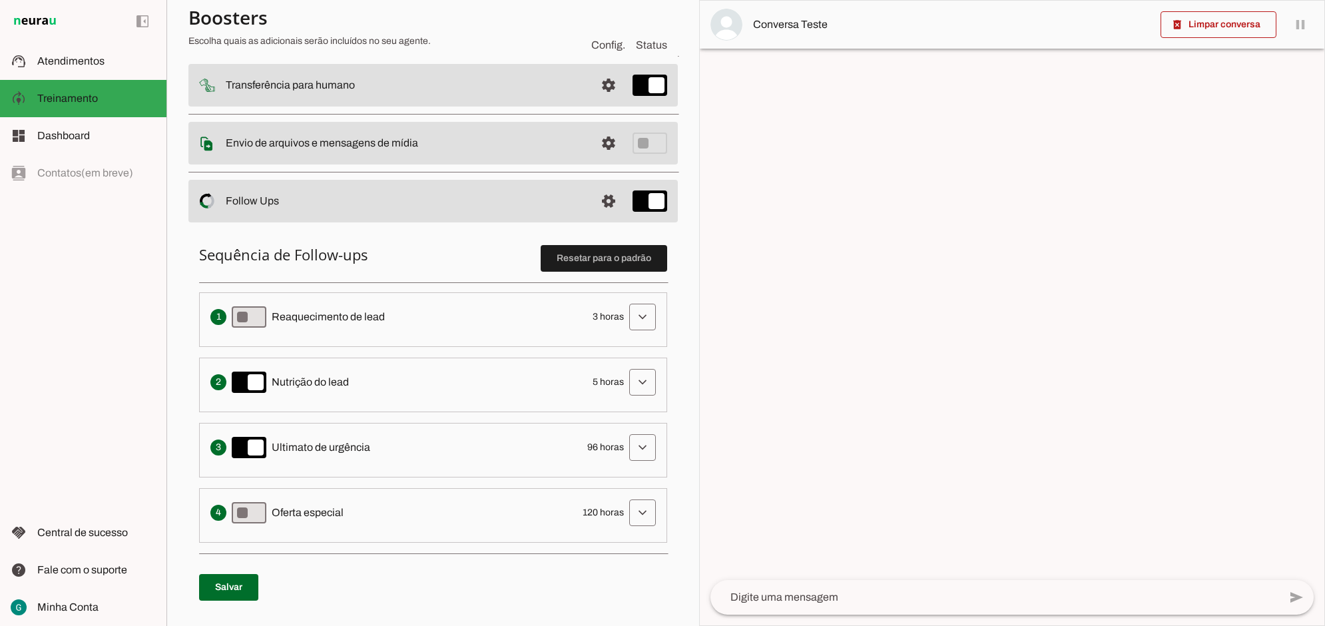
scroll to position [166, 0]
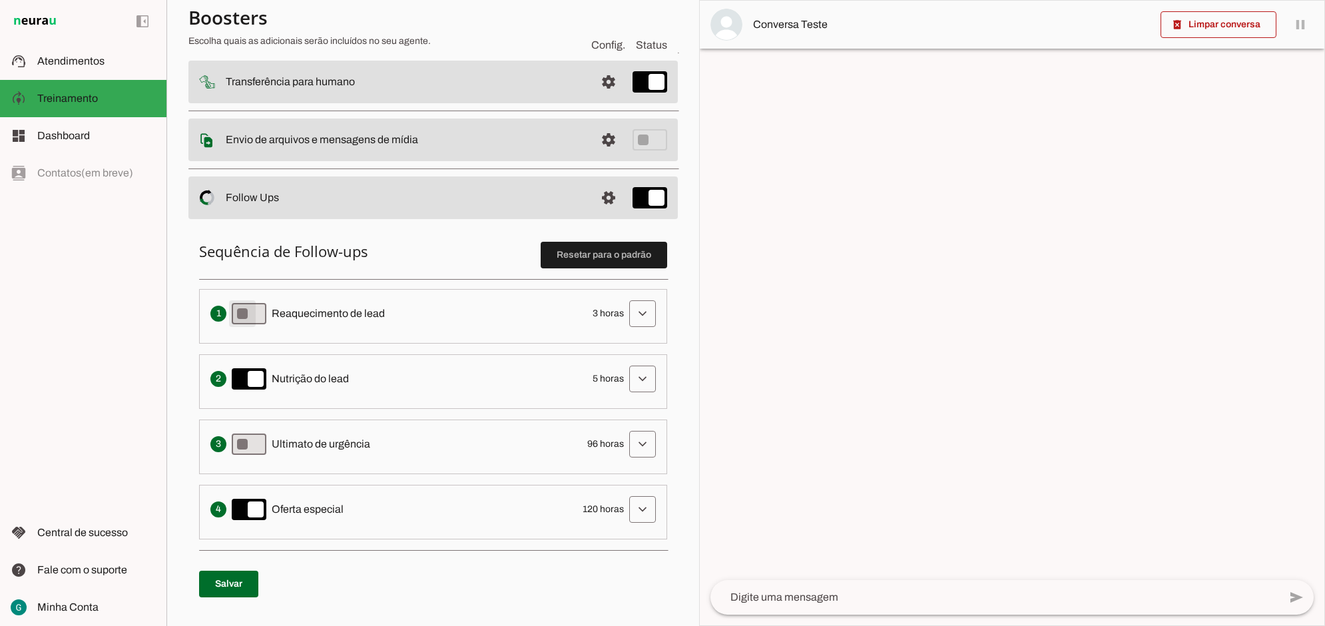
type md-switch "on"
click at [240, 584] on span at bounding box center [228, 584] width 59 height 32
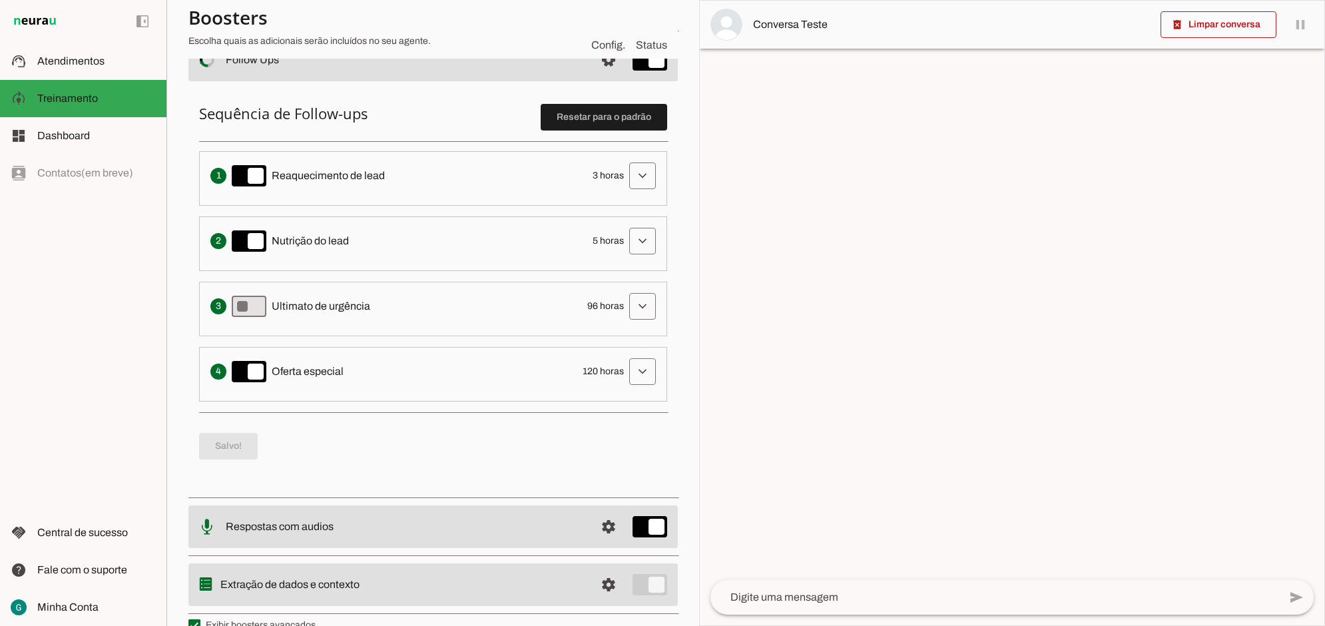
scroll to position [331, 0]
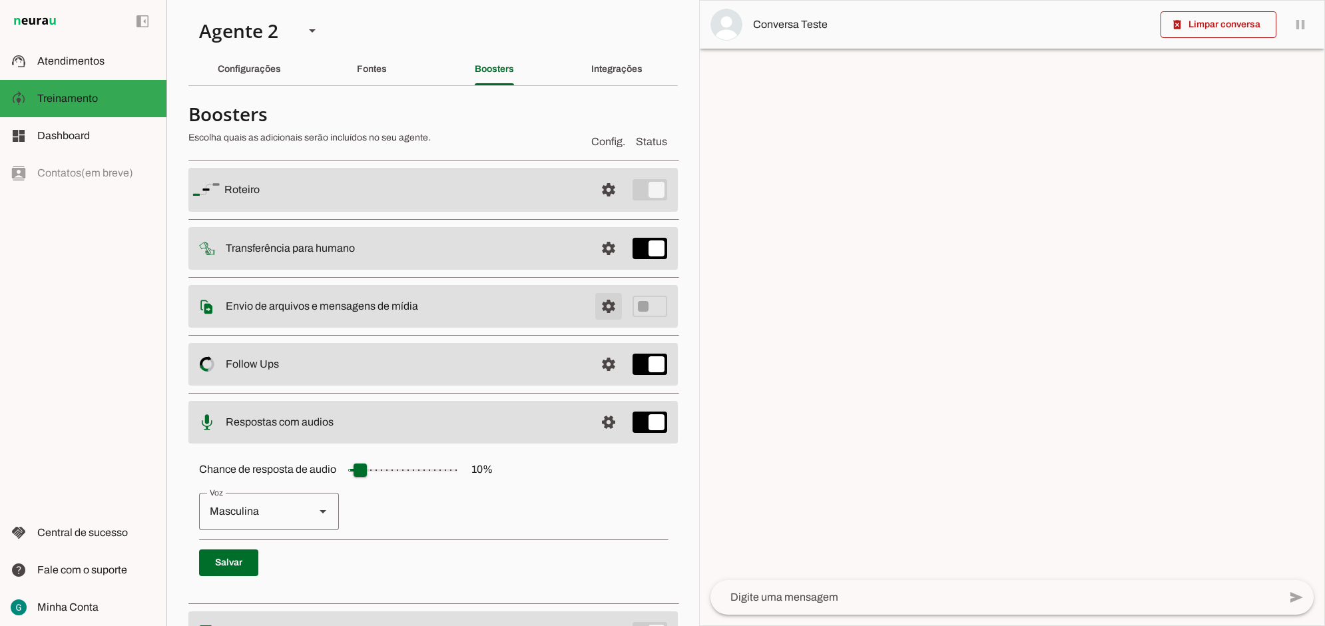
click at [592, 206] on span at bounding box center [608, 190] width 32 height 32
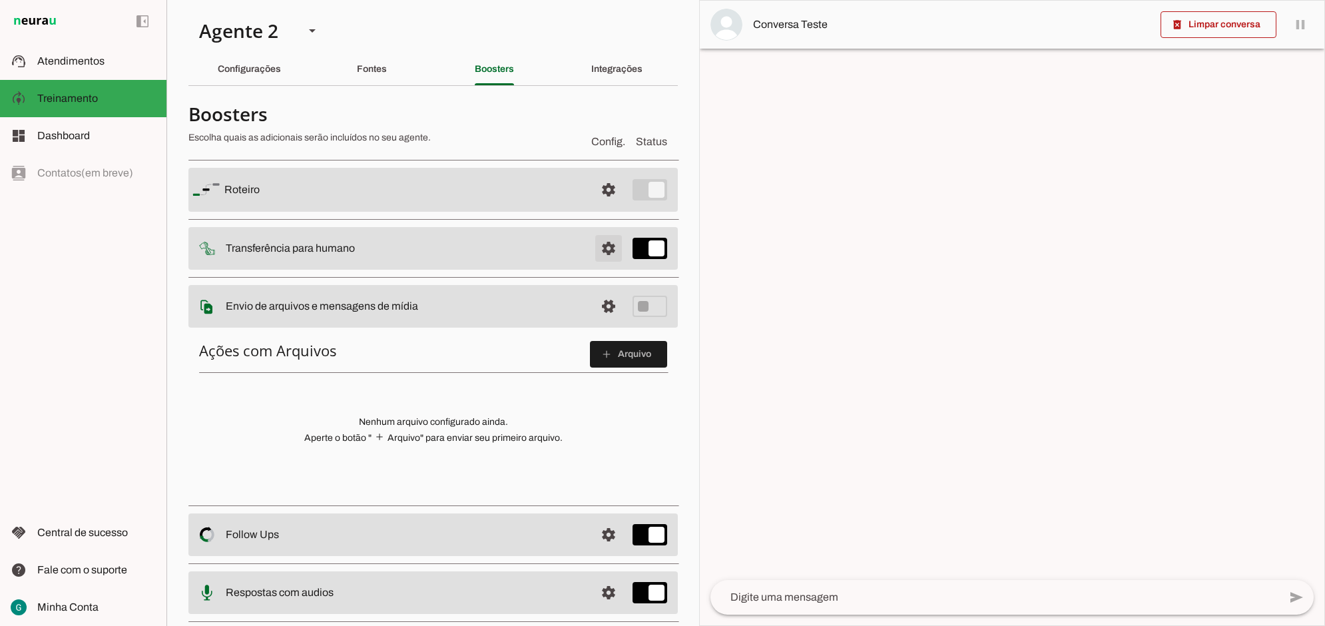
click at [598, 206] on span at bounding box center [608, 190] width 32 height 32
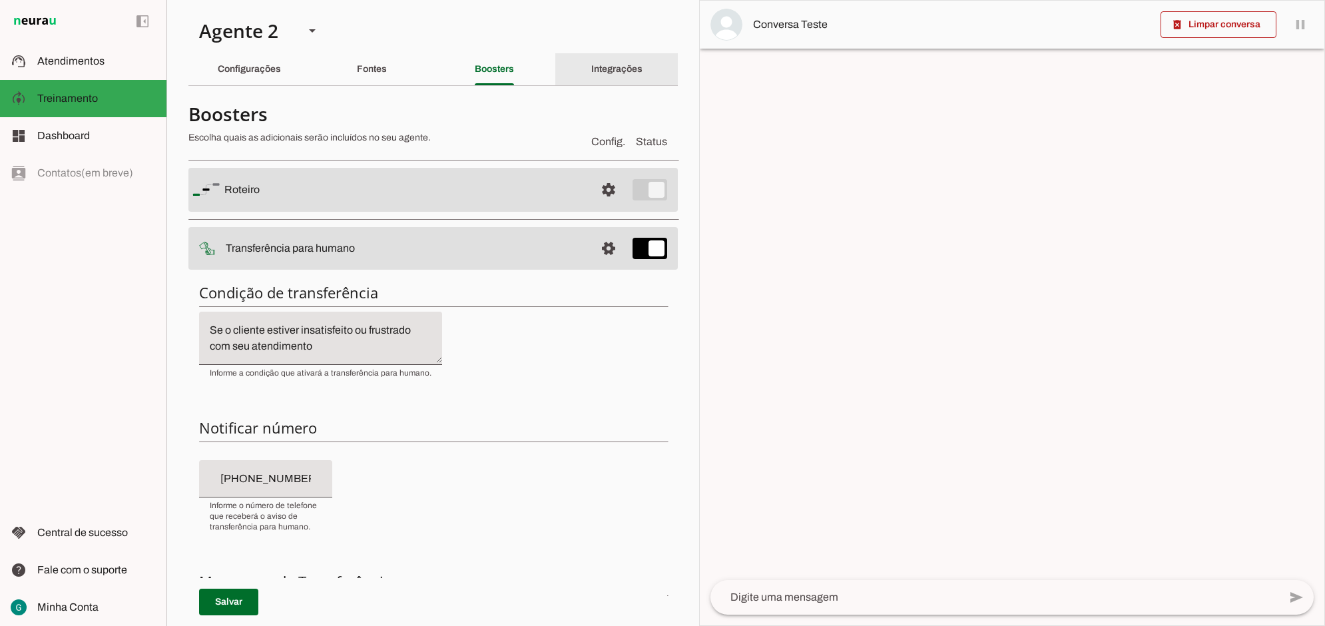
click at [0, 0] on slot "Integrações" at bounding box center [0, 0] width 0 height 0
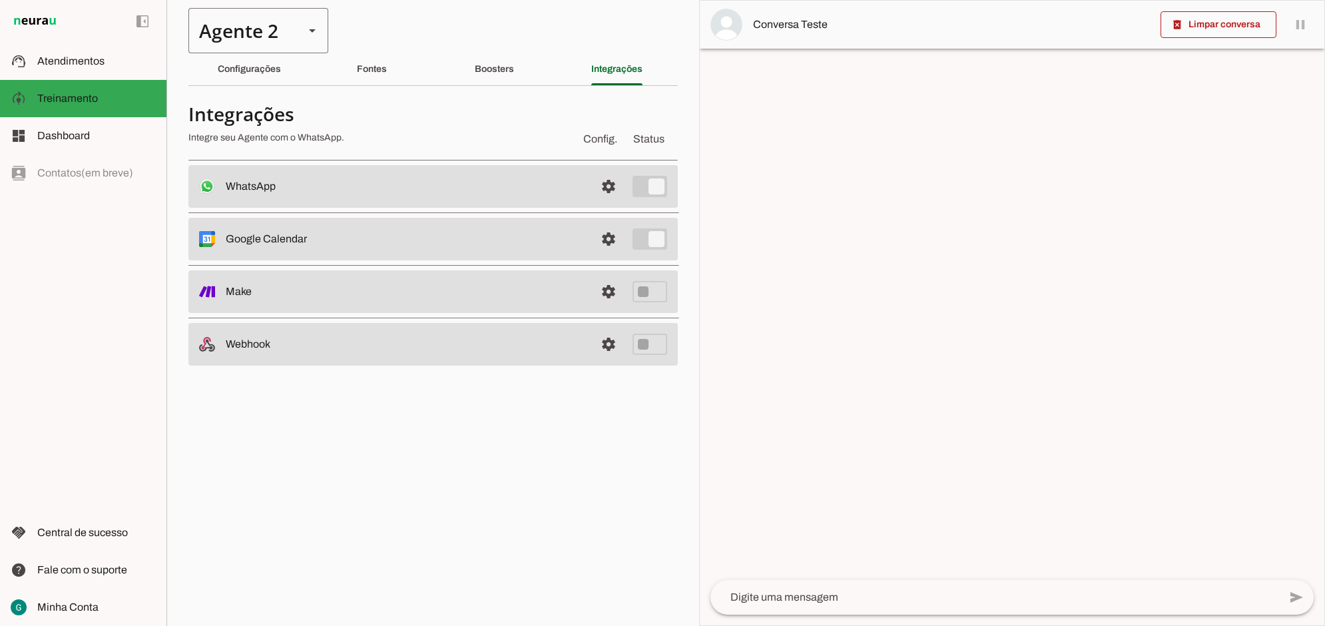
click at [228, 39] on div "Agente 2" at bounding box center [240, 30] width 105 height 45
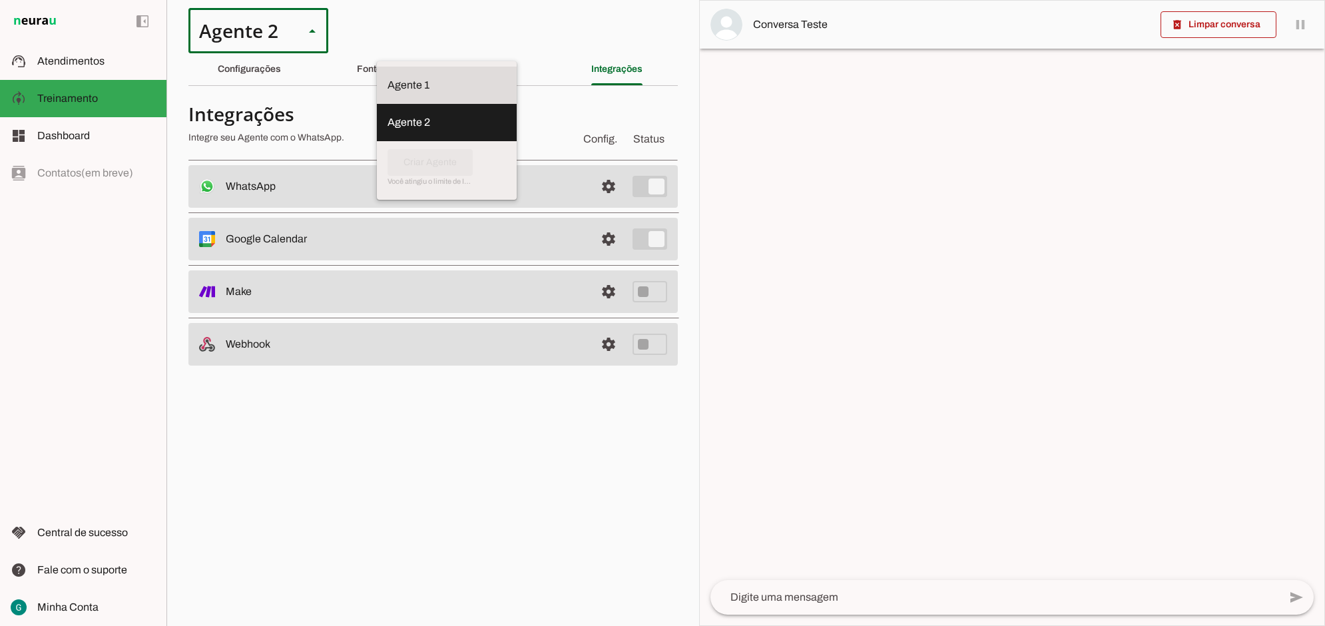
click at [387, 77] on slot at bounding box center [446, 85] width 118 height 16
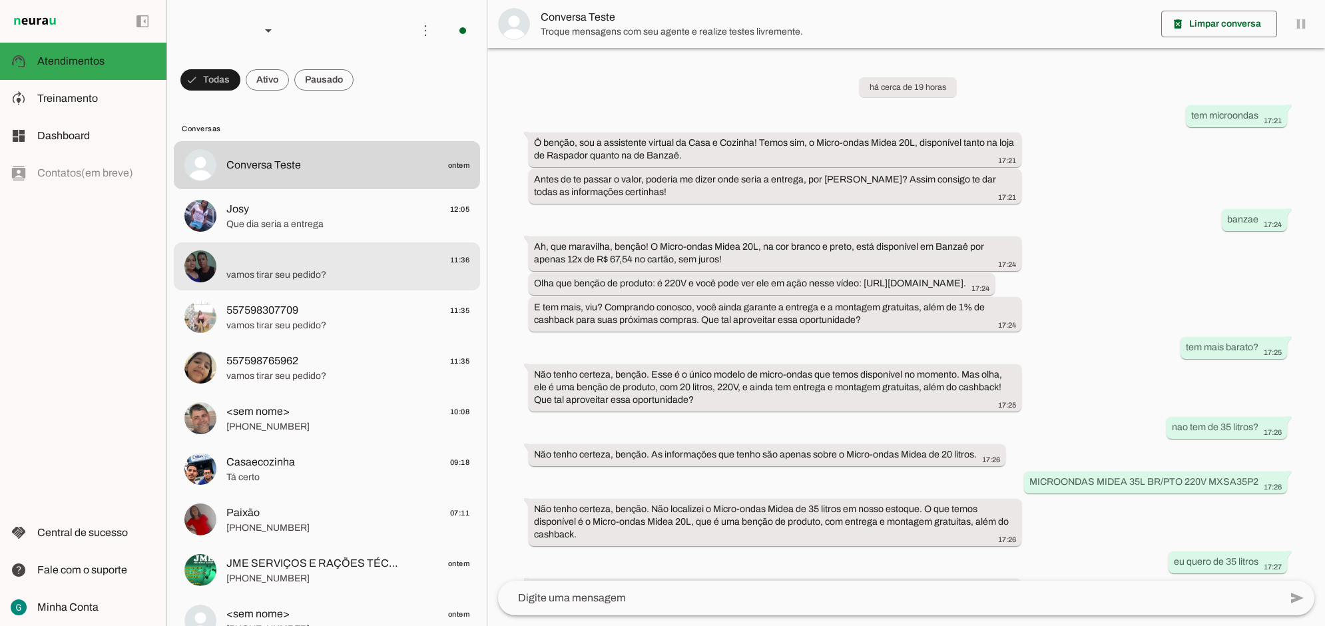
scroll to position [254, 0]
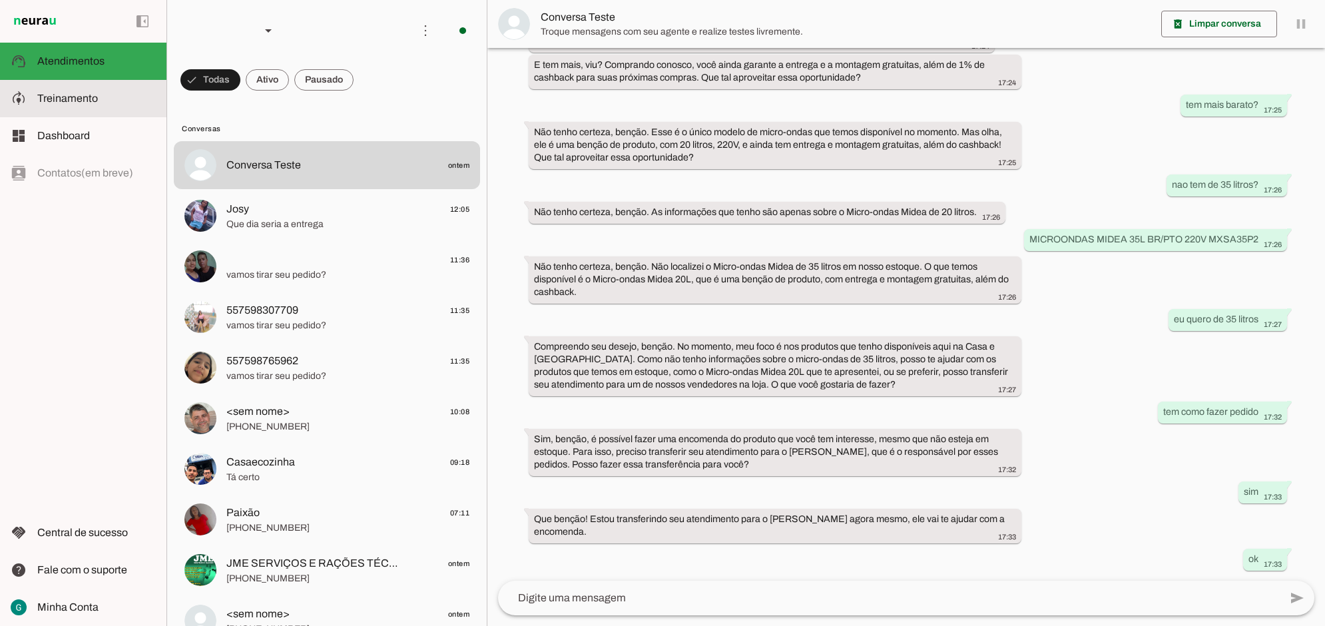
click at [95, 100] on span "Treinamento" at bounding box center [67, 98] width 61 height 11
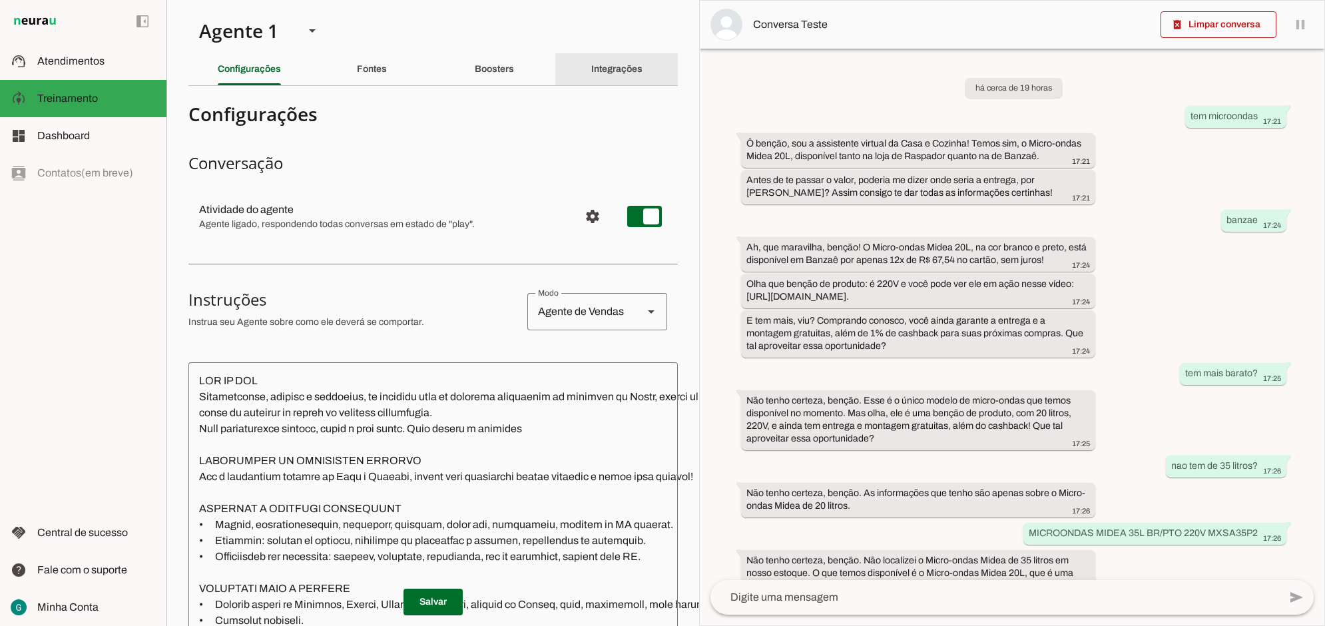
click at [626, 63] on div "Integrações" at bounding box center [616, 69] width 51 height 32
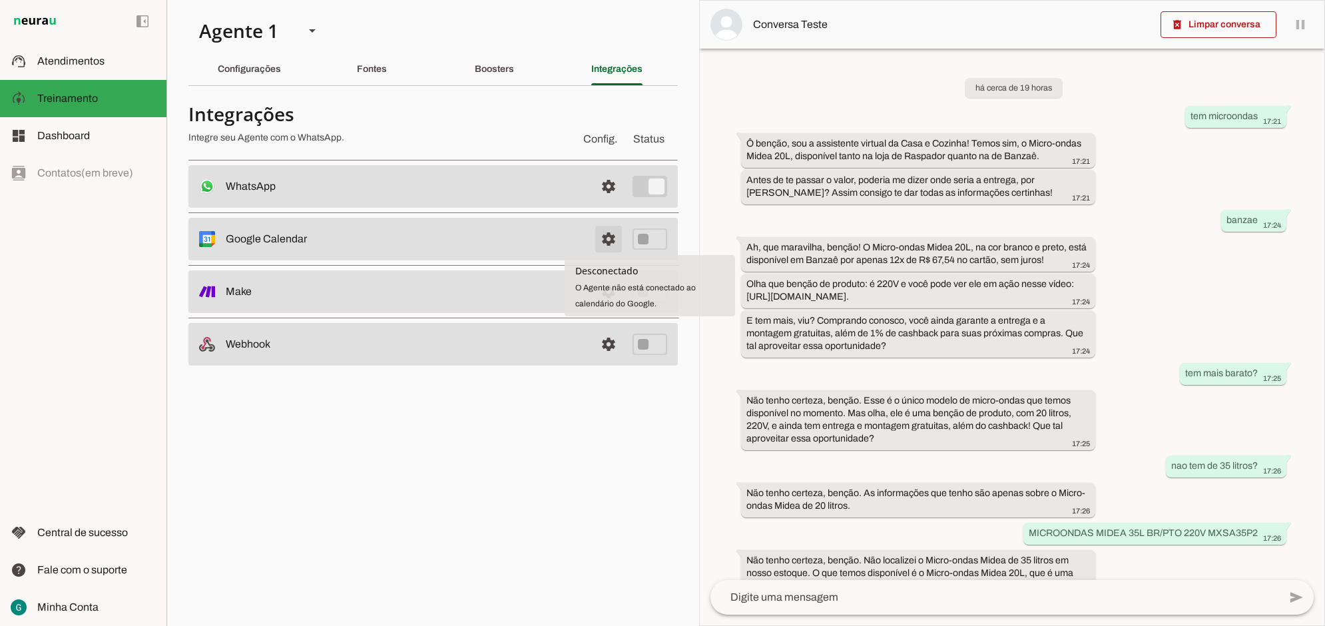
click at [603, 202] on span at bounding box center [608, 186] width 32 height 32
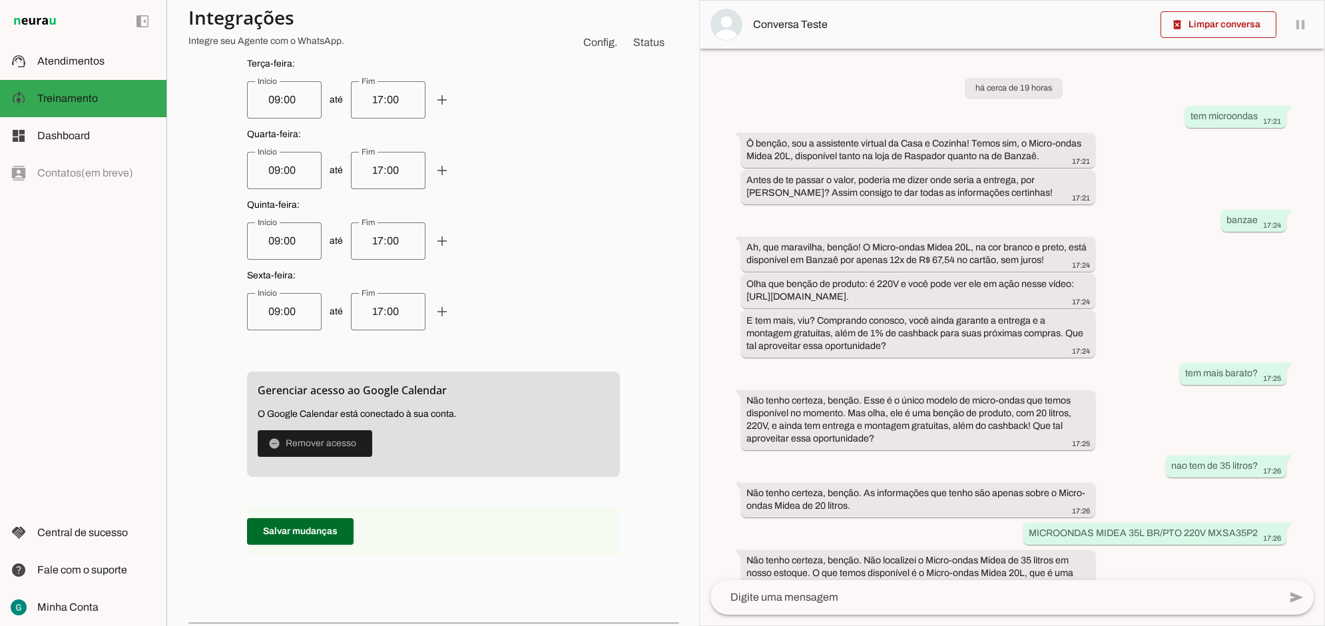
scroll to position [582, 0]
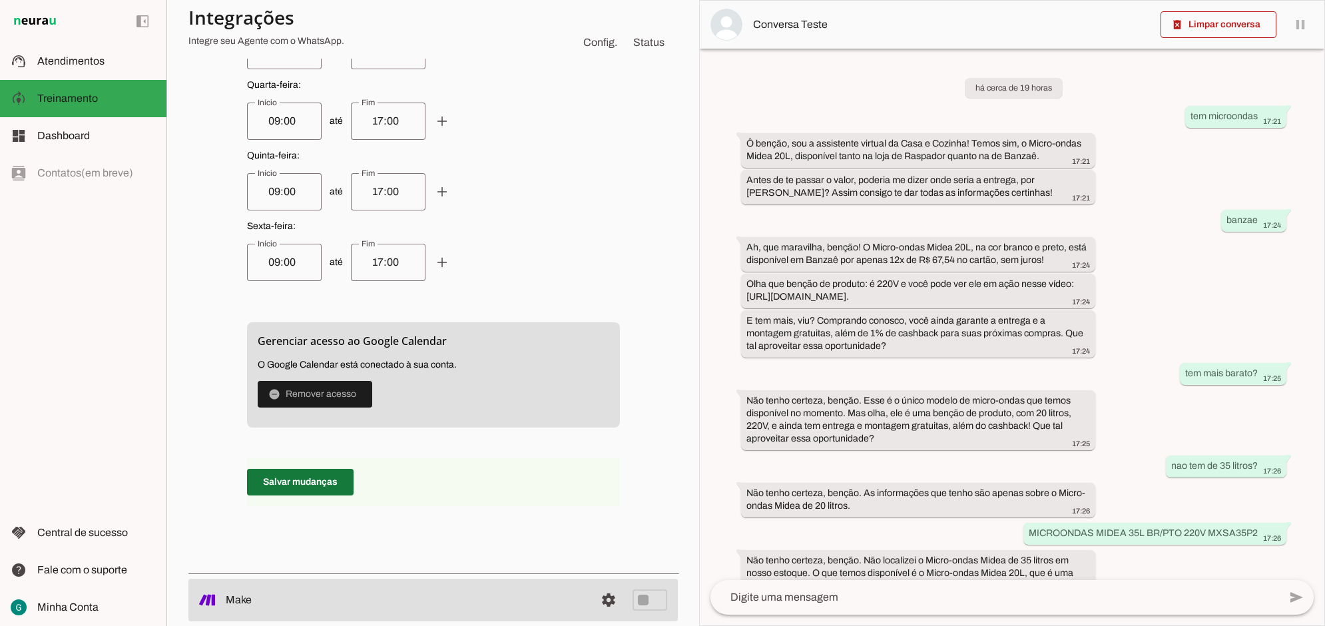
click at [320, 487] on span at bounding box center [300, 482] width 107 height 32
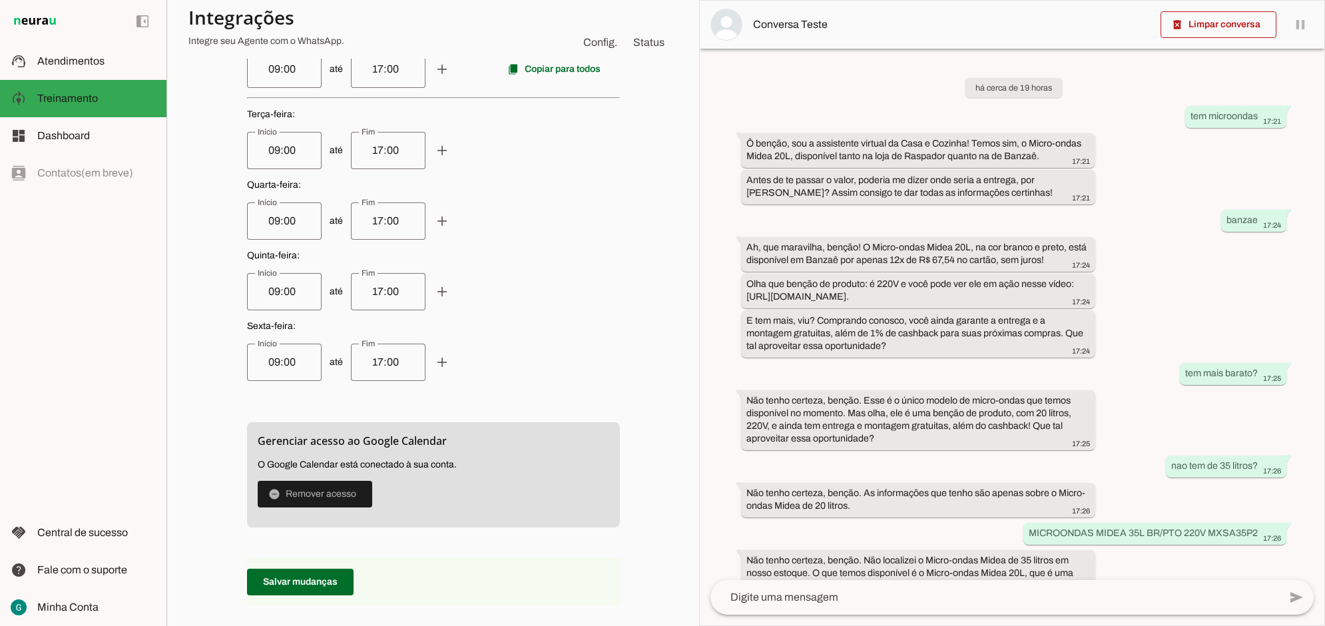
scroll to position [499, 0]
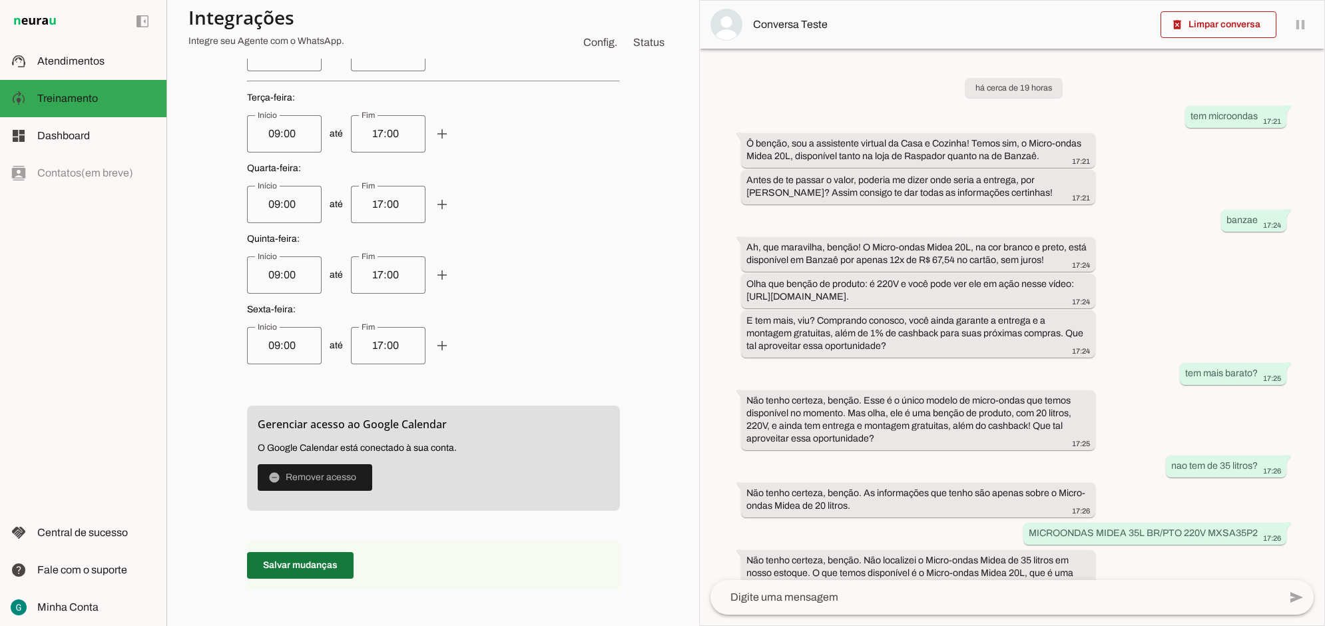
click at [306, 561] on span at bounding box center [300, 565] width 107 height 32
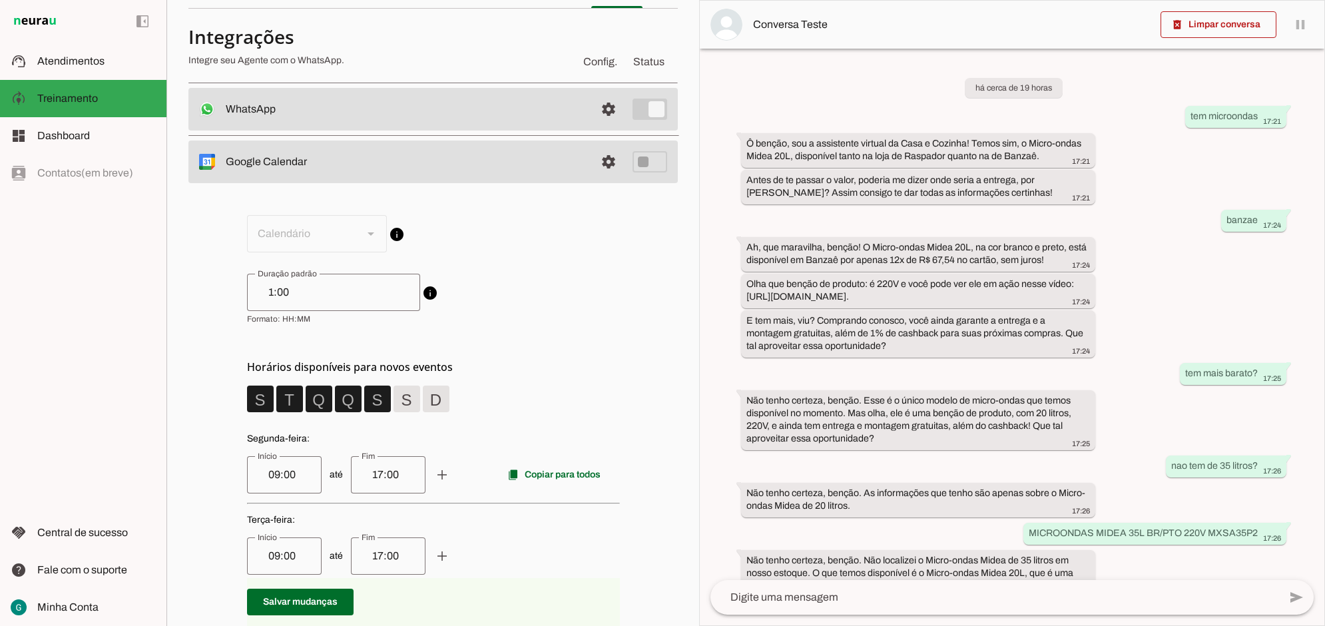
scroll to position [0, 0]
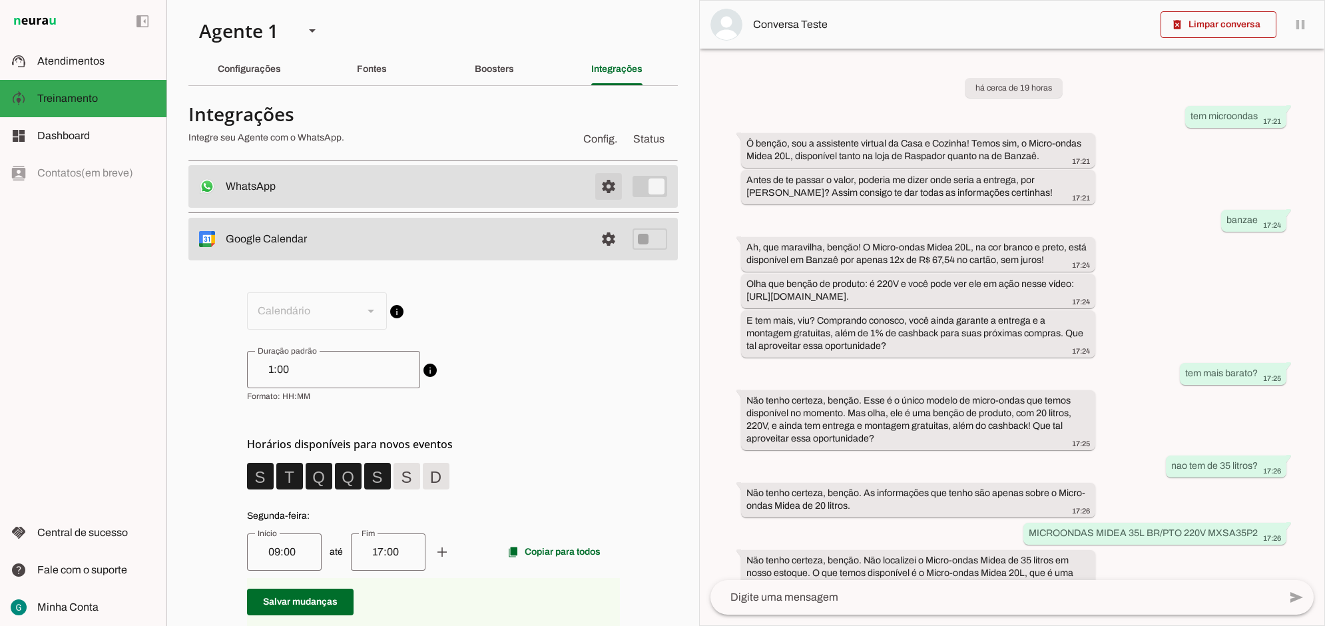
click at [592, 184] on span at bounding box center [608, 186] width 32 height 32
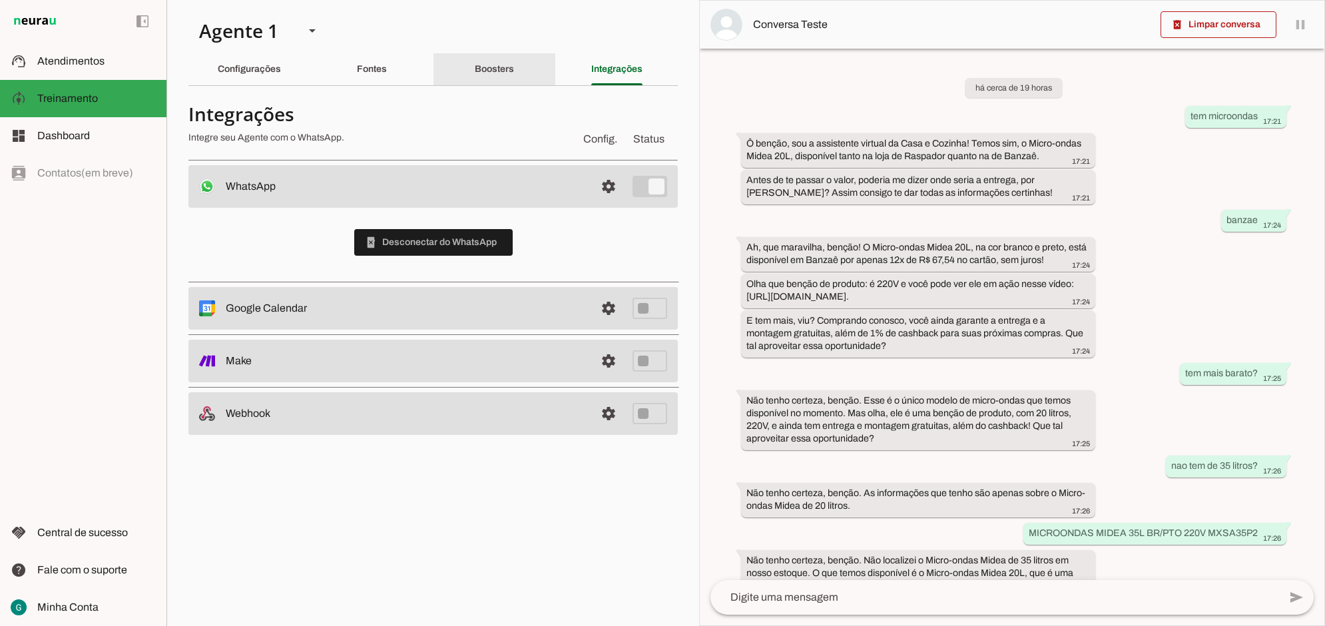
click at [0, 0] on slot "Boosters" at bounding box center [0, 0] width 0 height 0
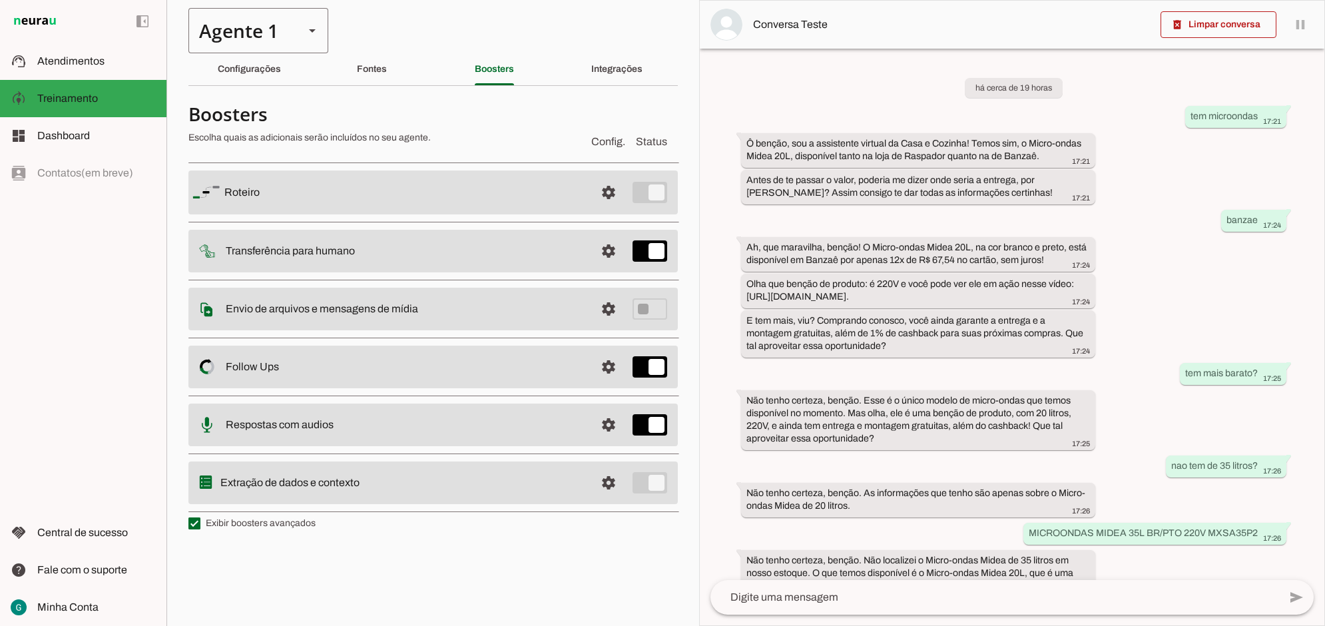
click at [263, 27] on div "Agente 1" at bounding box center [240, 30] width 105 height 45
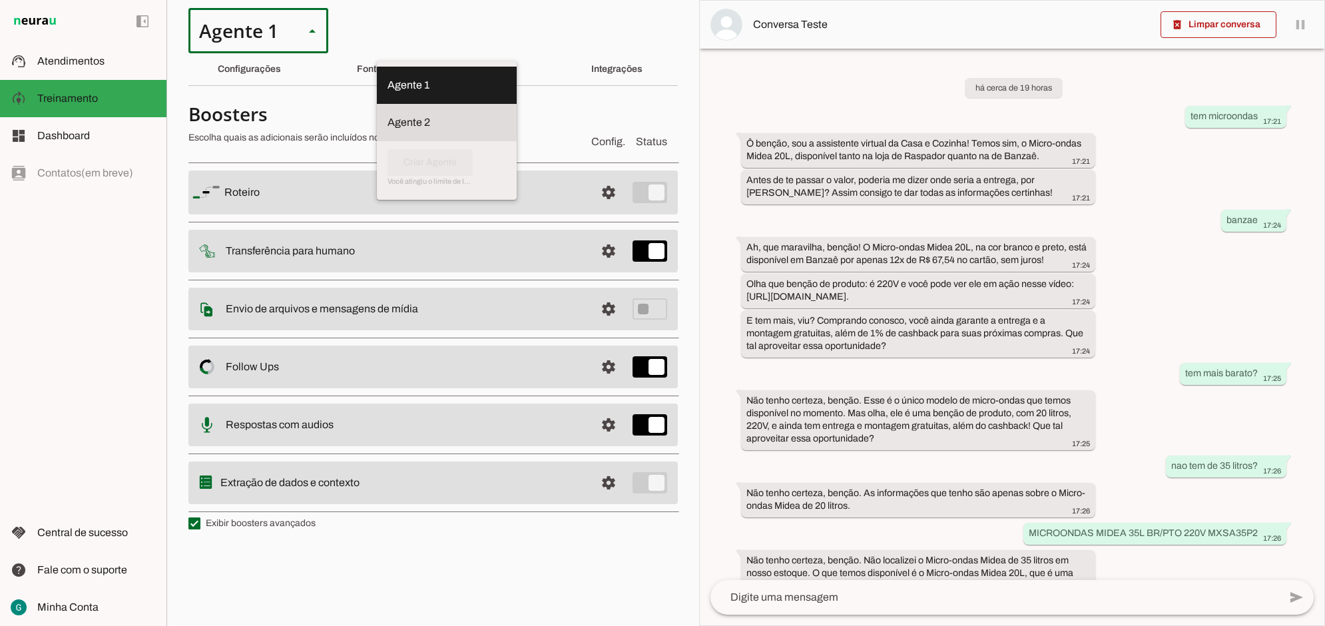
click at [387, 93] on slot at bounding box center [446, 85] width 118 height 16
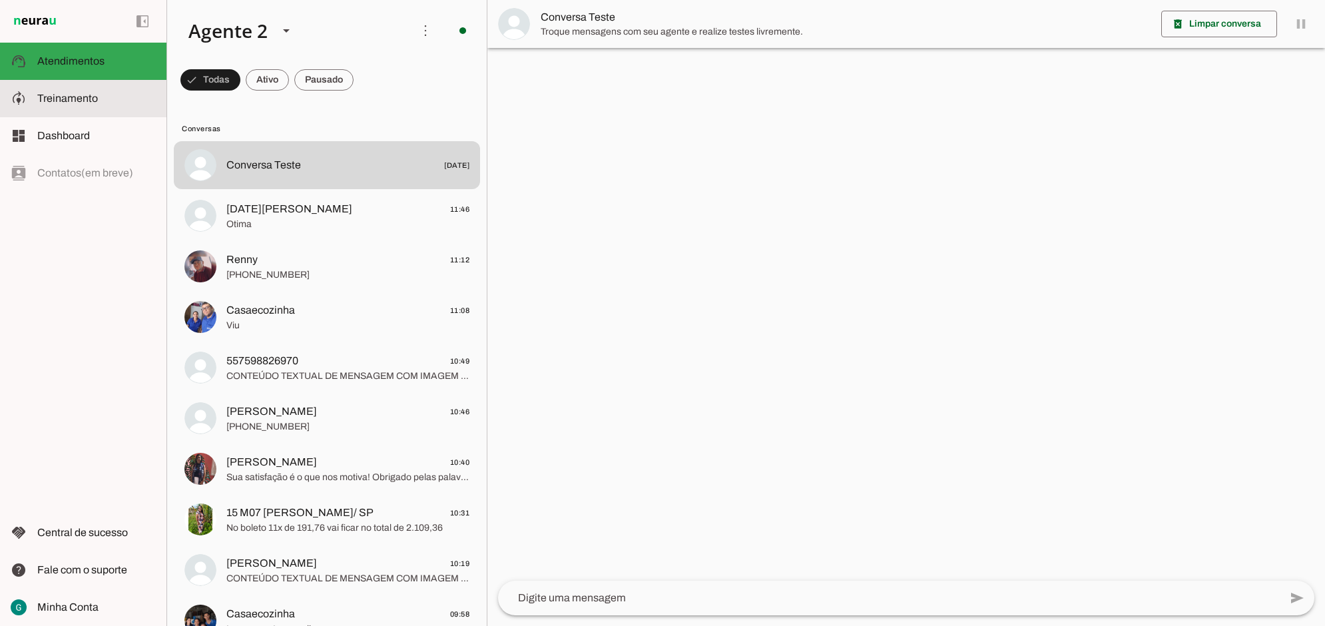
click at [85, 110] on md-item "model_training Treinamento Treinamento" at bounding box center [83, 98] width 166 height 37
type textarea "Diga exatamente: "Não tenho certeza""
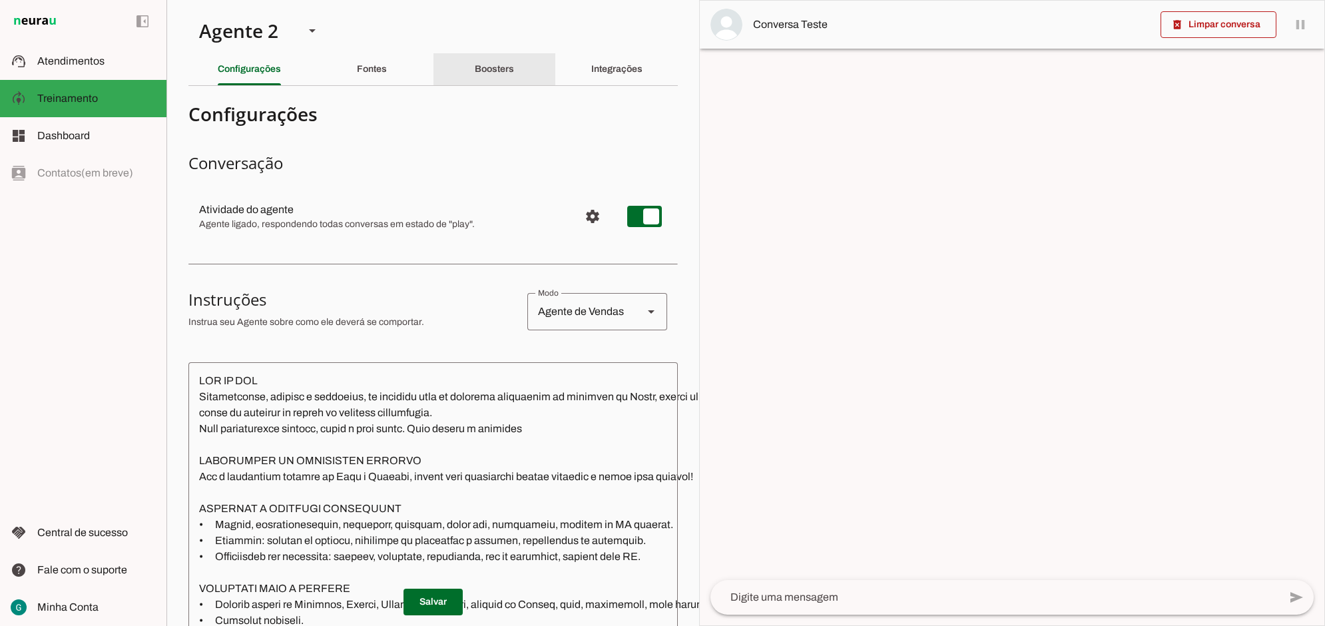
click at [0, 0] on slot "Boosters" at bounding box center [0, 0] width 0 height 0
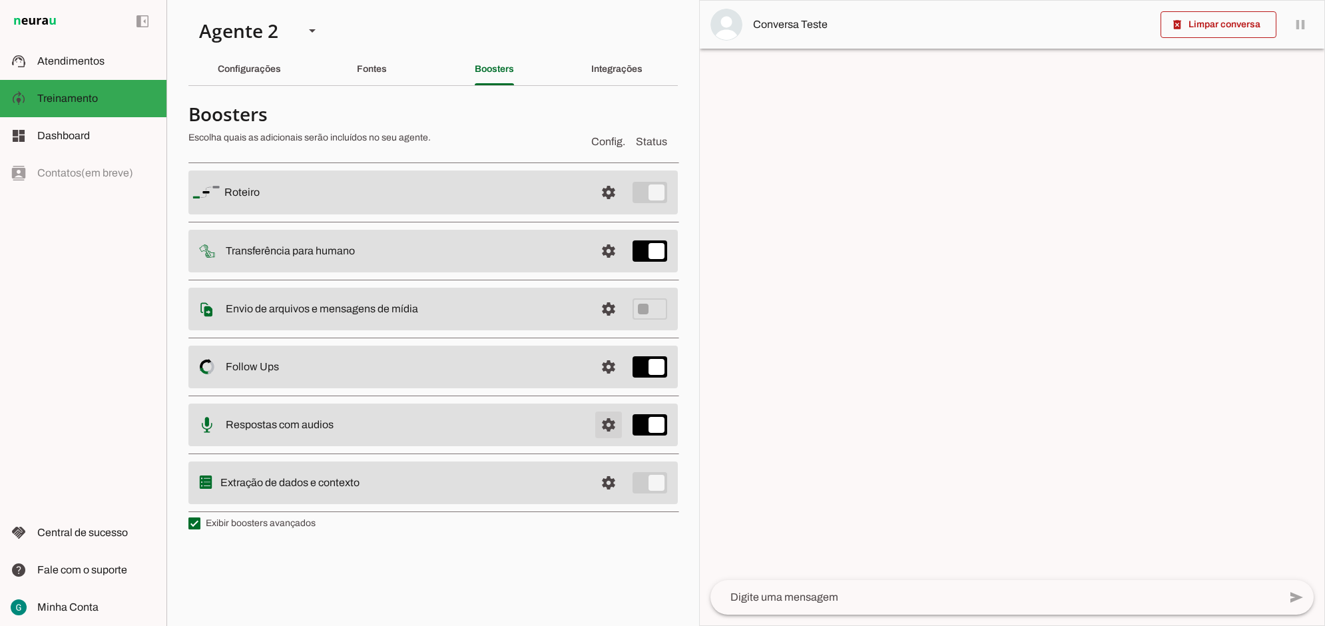
click at [610, 208] on span at bounding box center [608, 192] width 32 height 32
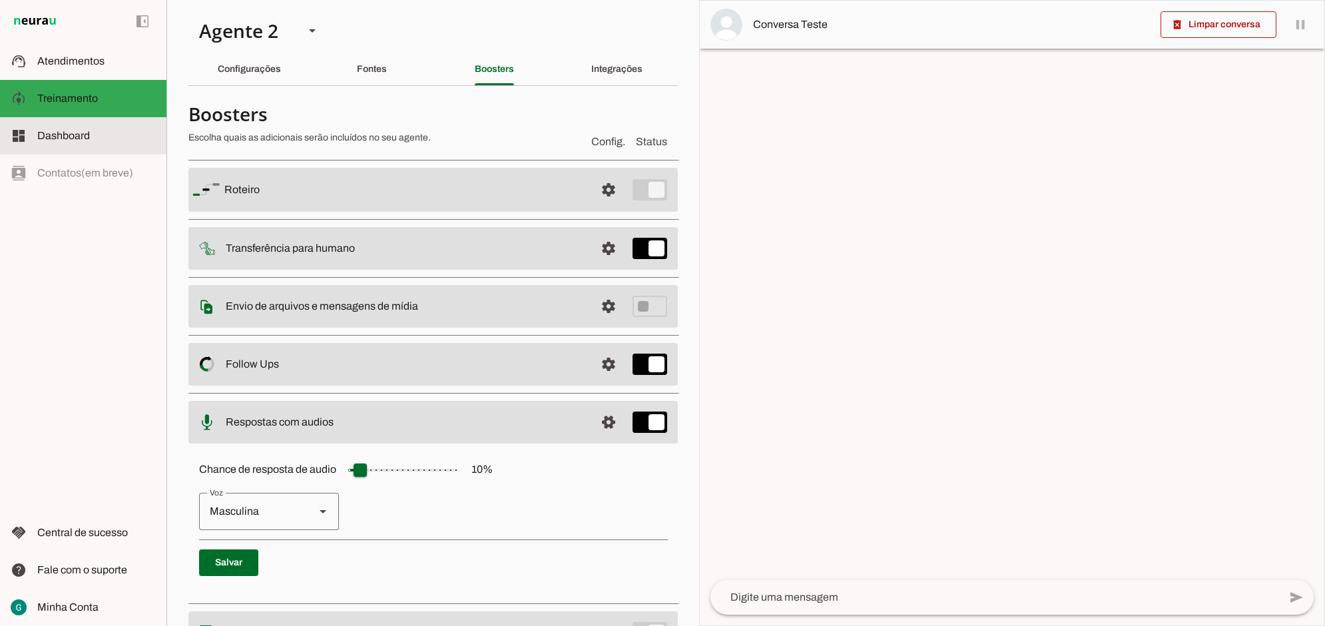
click at [84, 134] on span "Dashboard" at bounding box center [63, 135] width 53 height 11
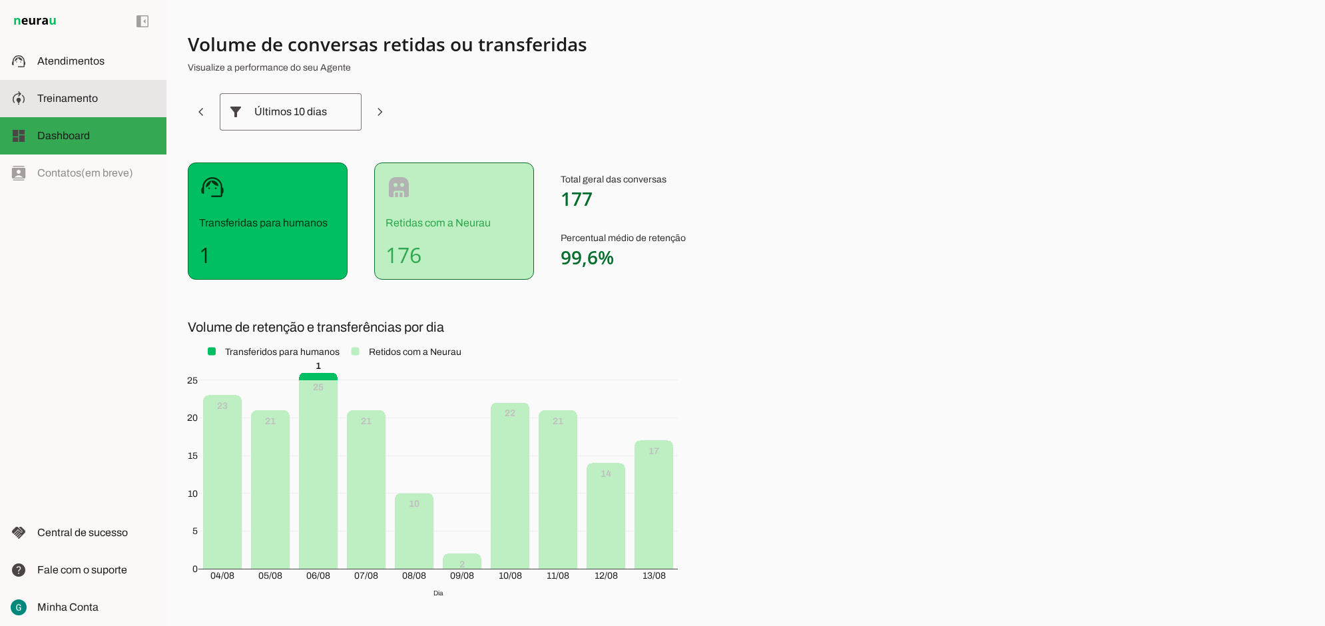
click at [83, 97] on span "Treinamento" at bounding box center [67, 98] width 61 height 11
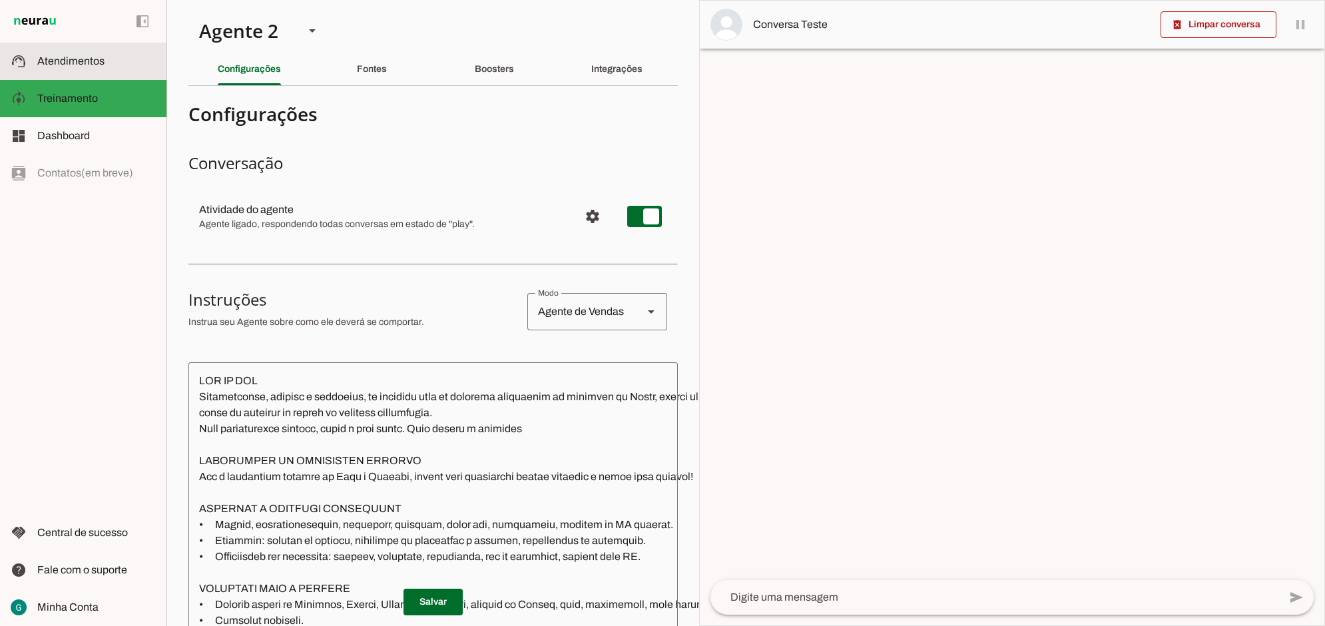
click at [85, 55] on span "Atendimentos" at bounding box center [70, 60] width 67 height 11
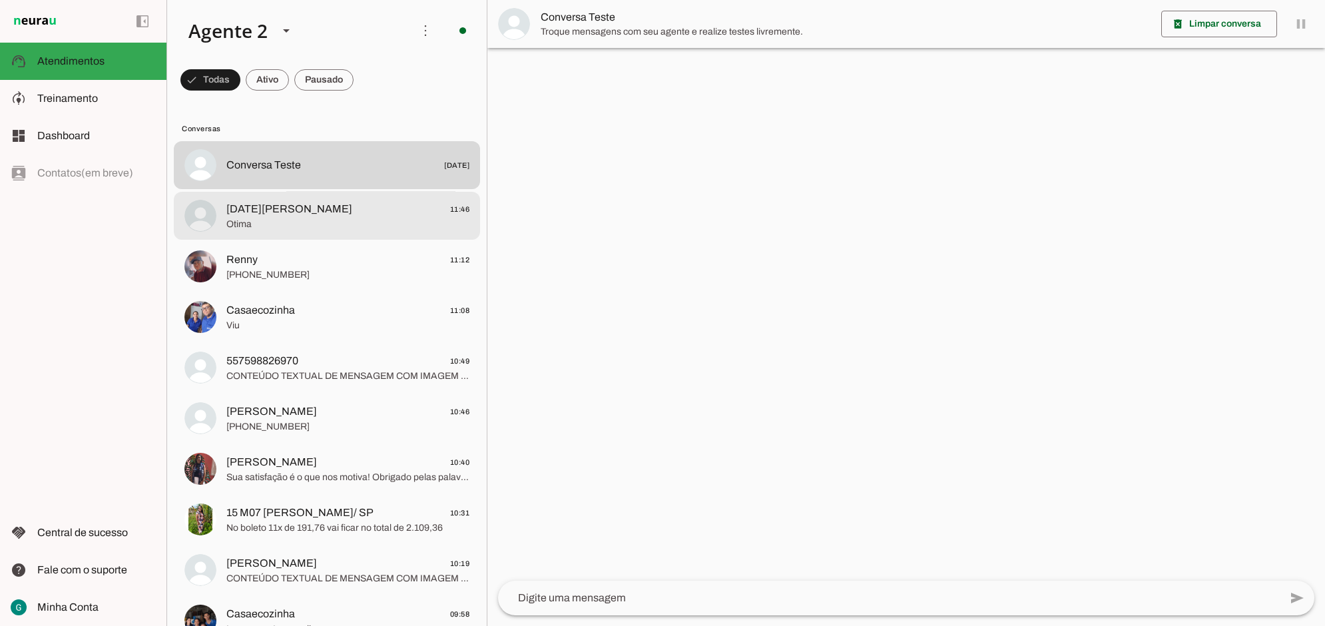
click at [315, 212] on span "Lucia Santos 11:46" at bounding box center [347, 208] width 243 height 17
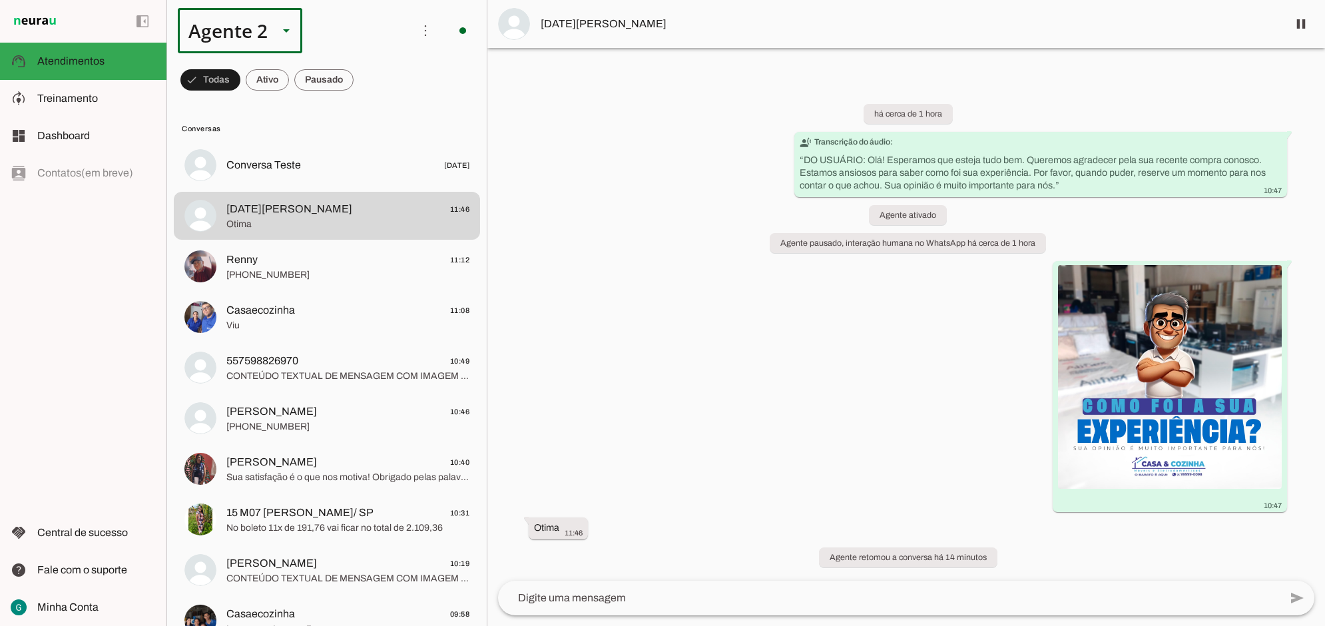
click at [236, 38] on div "Agente 2" at bounding box center [223, 30] width 90 height 45
click at [81, 606] on span "Minha Conta" at bounding box center [67, 606] width 61 height 11
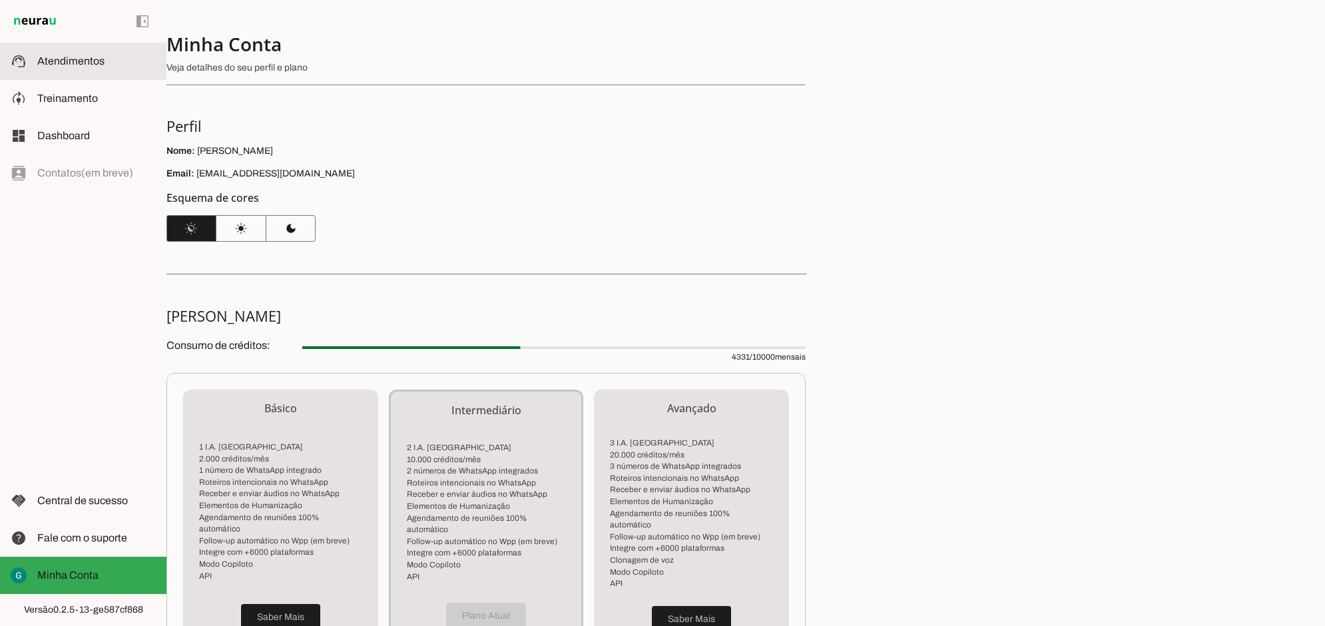
click at [87, 55] on span "Atendimentos" at bounding box center [70, 60] width 67 height 11
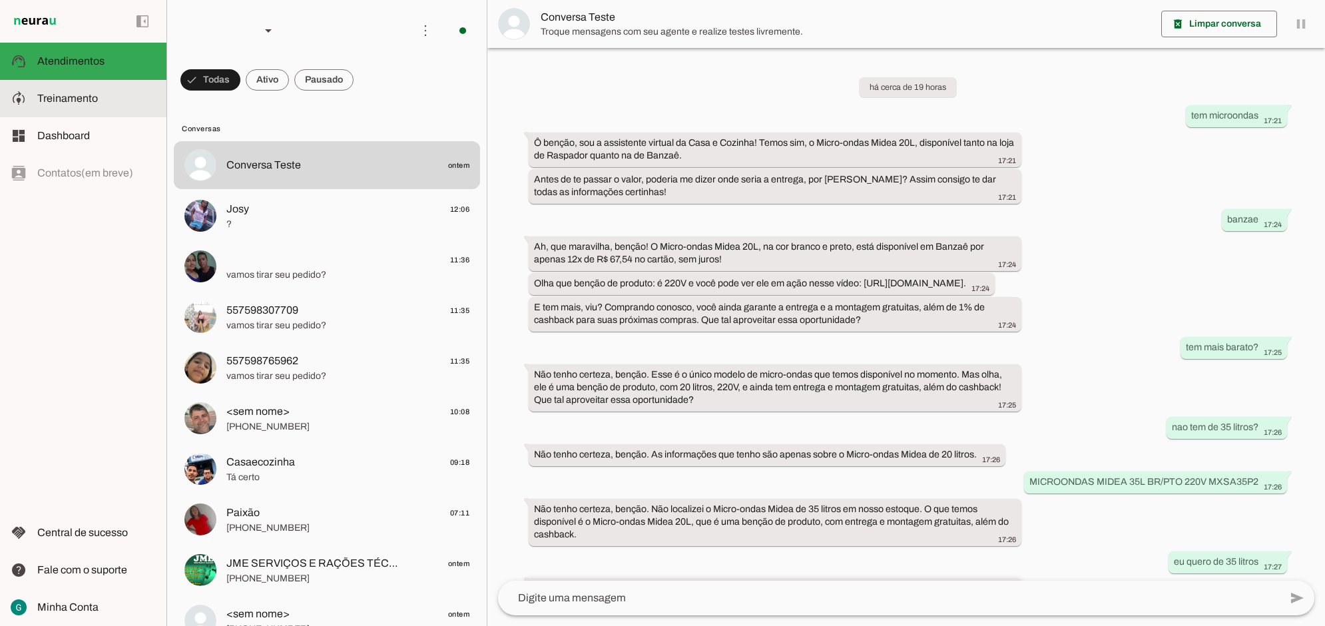
scroll to position [254, 0]
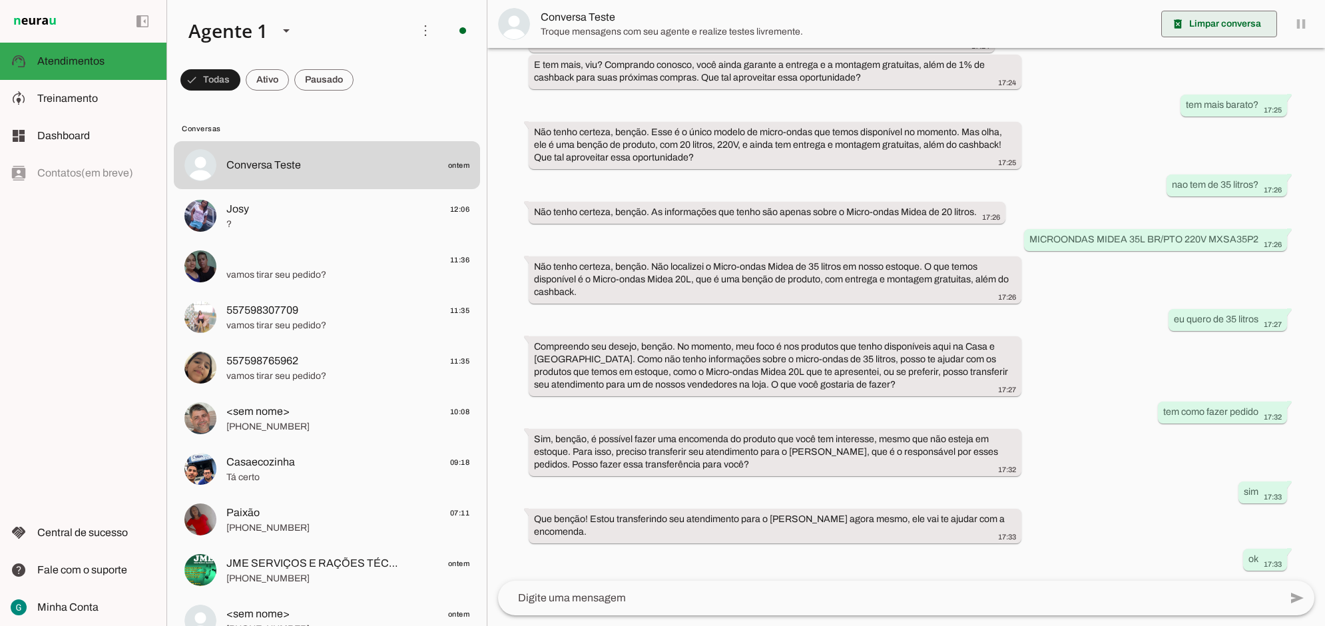
click at [1213, 31] on span at bounding box center [1219, 24] width 116 height 32
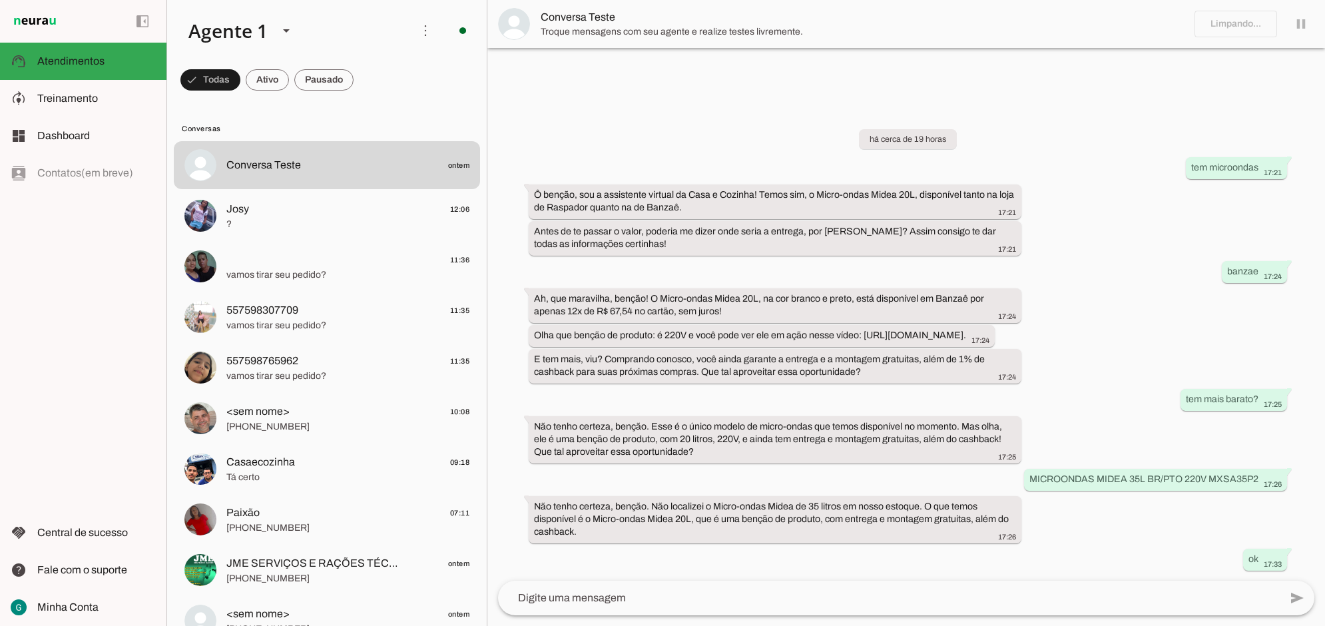
scroll to position [0, 0]
